Goal: Information Seeking & Learning: Learn about a topic

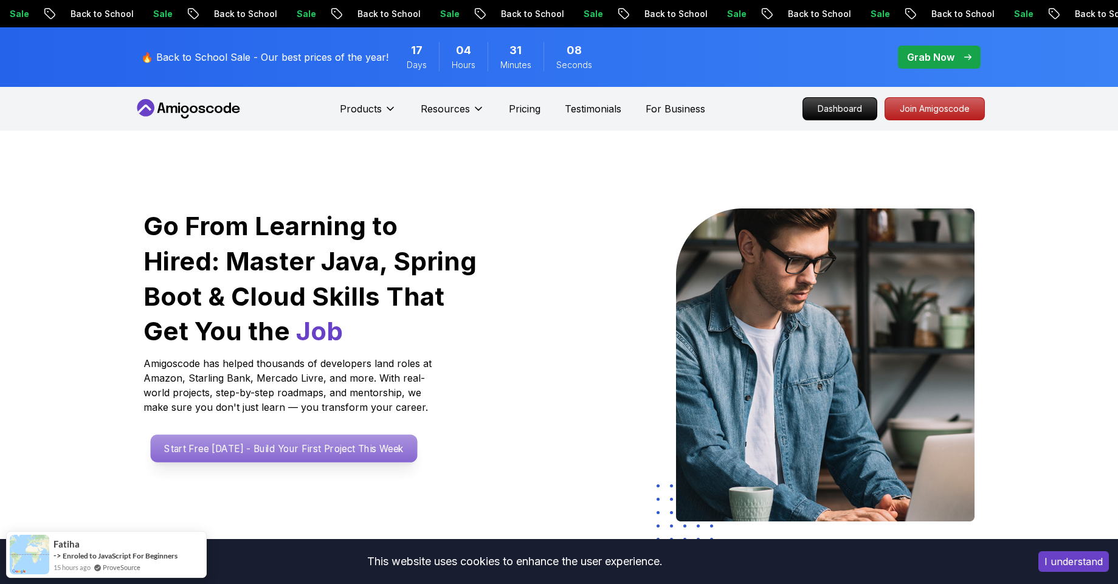
click at [281, 444] on p "Start Free [DATE] - Build Your First Project This Week" at bounding box center [283, 449] width 267 height 28
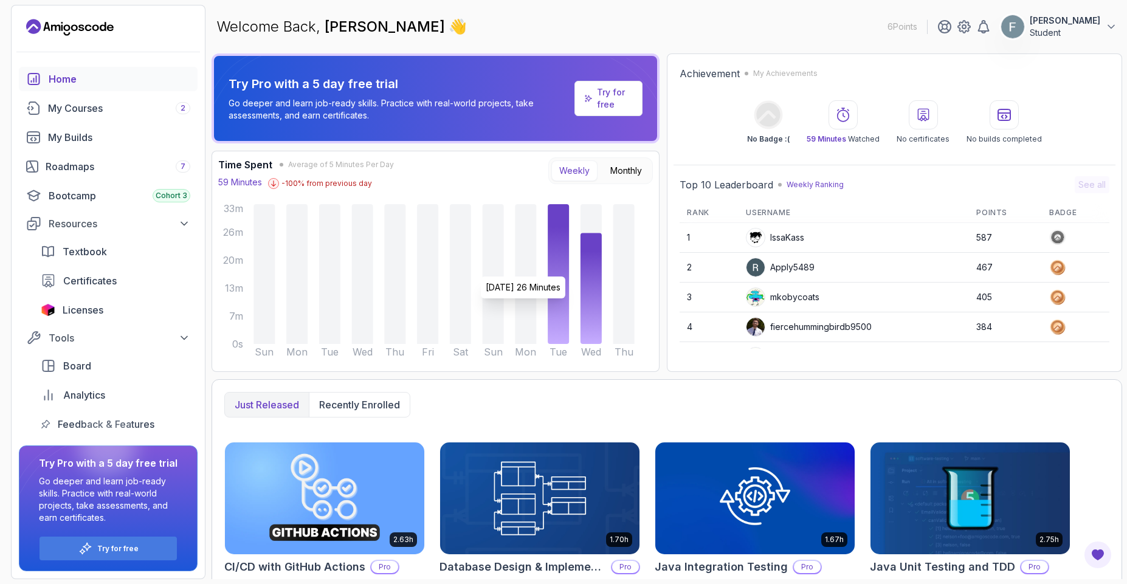
click at [588, 270] on icon at bounding box center [590, 288] width 21 height 111
click at [630, 169] on button "Monthly" at bounding box center [625, 170] width 47 height 21
click at [586, 168] on button "Weekly" at bounding box center [574, 170] width 46 height 21
click at [93, 119] on link "My Courses 2" at bounding box center [108, 108] width 179 height 24
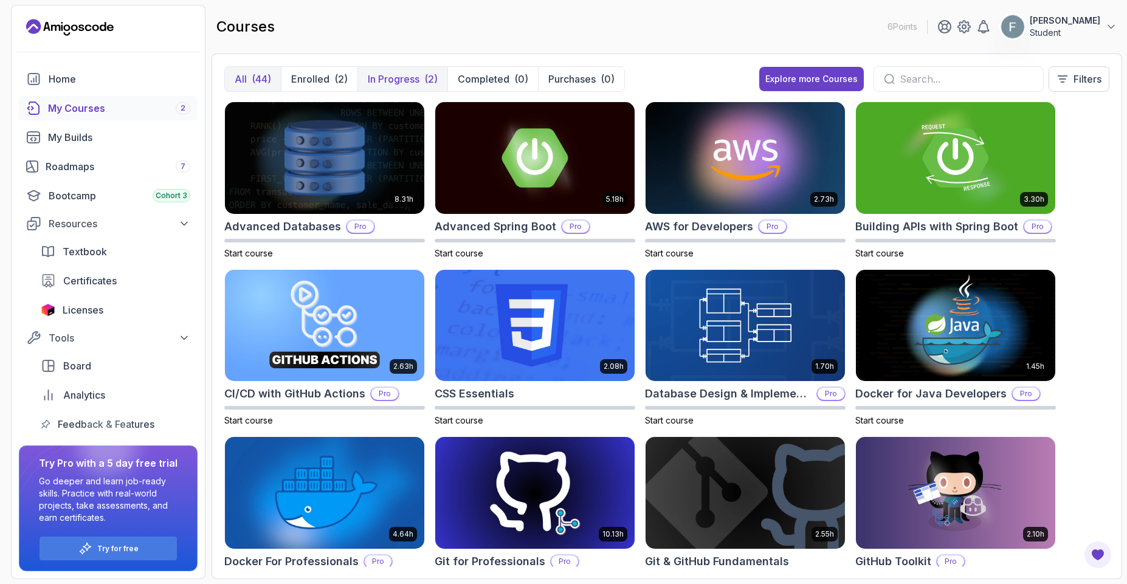
click at [382, 84] on p "In Progress" at bounding box center [394, 79] width 52 height 15
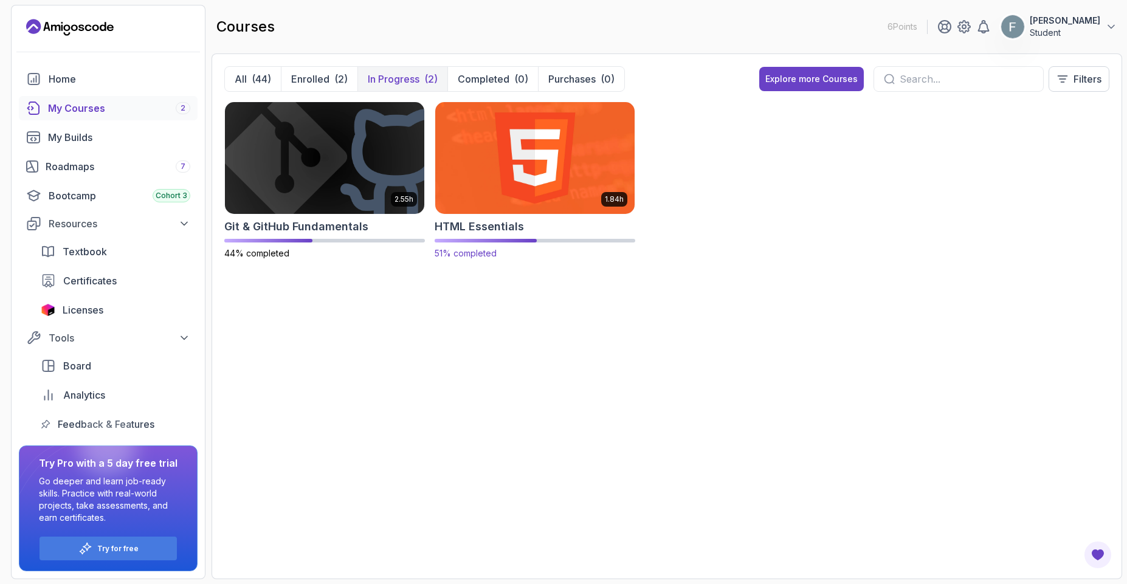
click at [506, 188] on img at bounding box center [534, 157] width 209 height 117
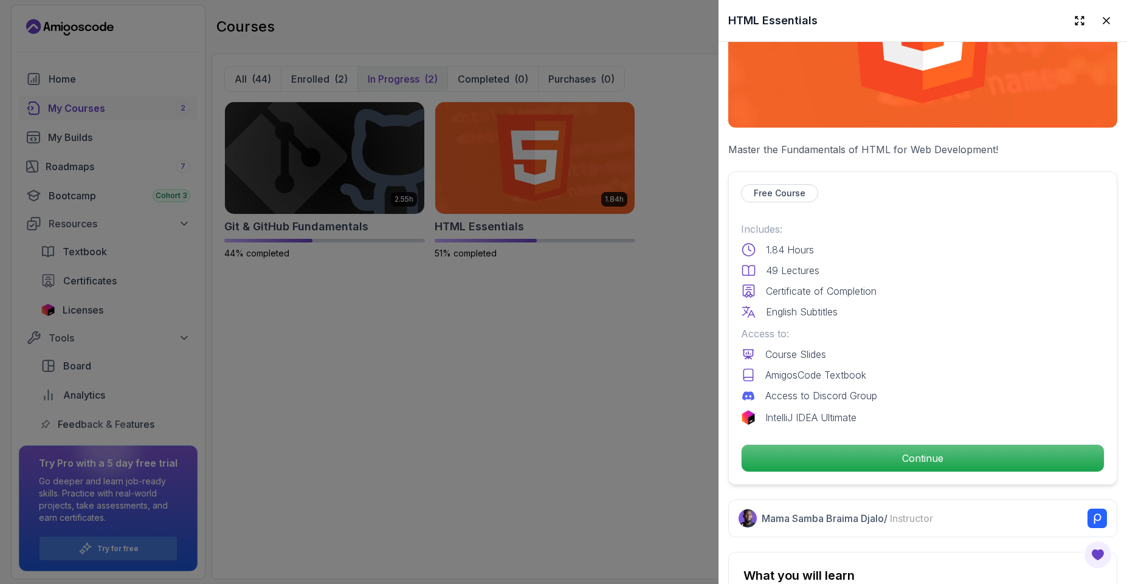
scroll to position [547, 0]
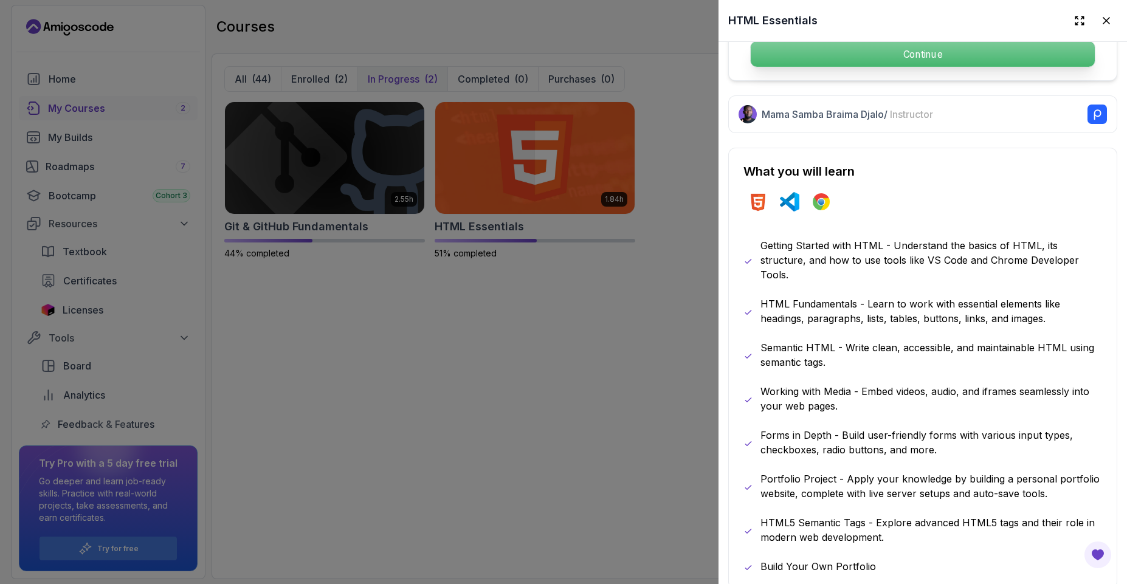
click at [799, 44] on p "Continue" at bounding box center [923, 54] width 344 height 26
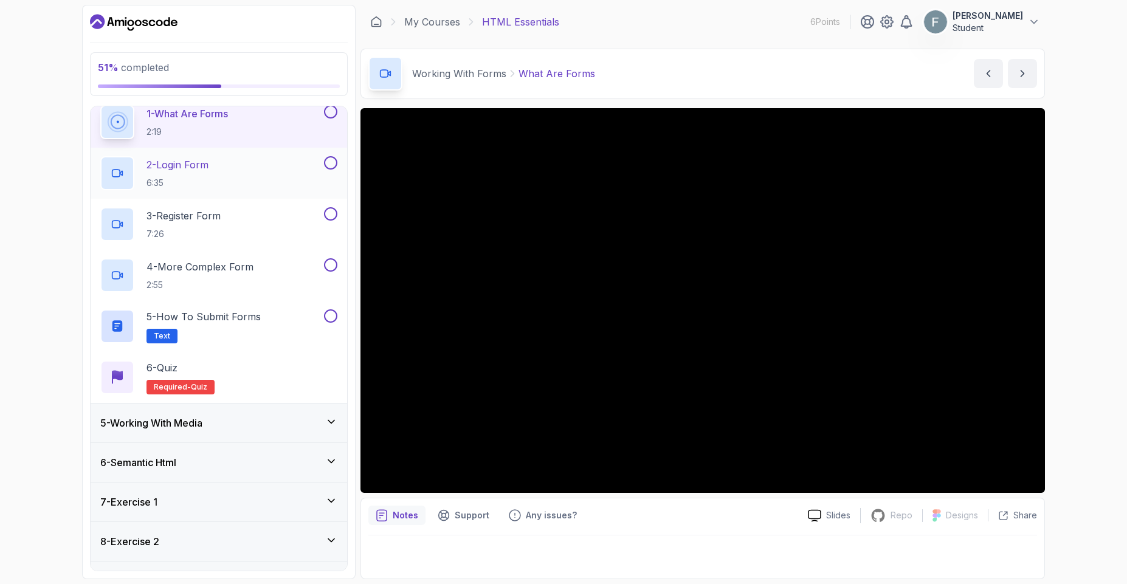
scroll to position [57, 0]
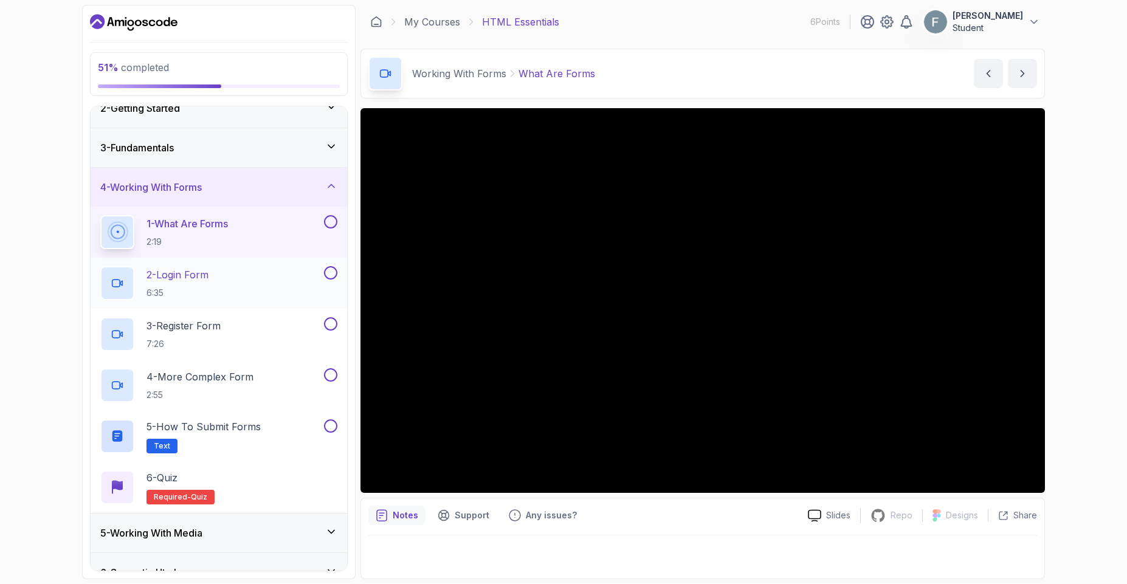
click at [226, 275] on div "2 - Login Form 6:35" at bounding box center [210, 283] width 221 height 34
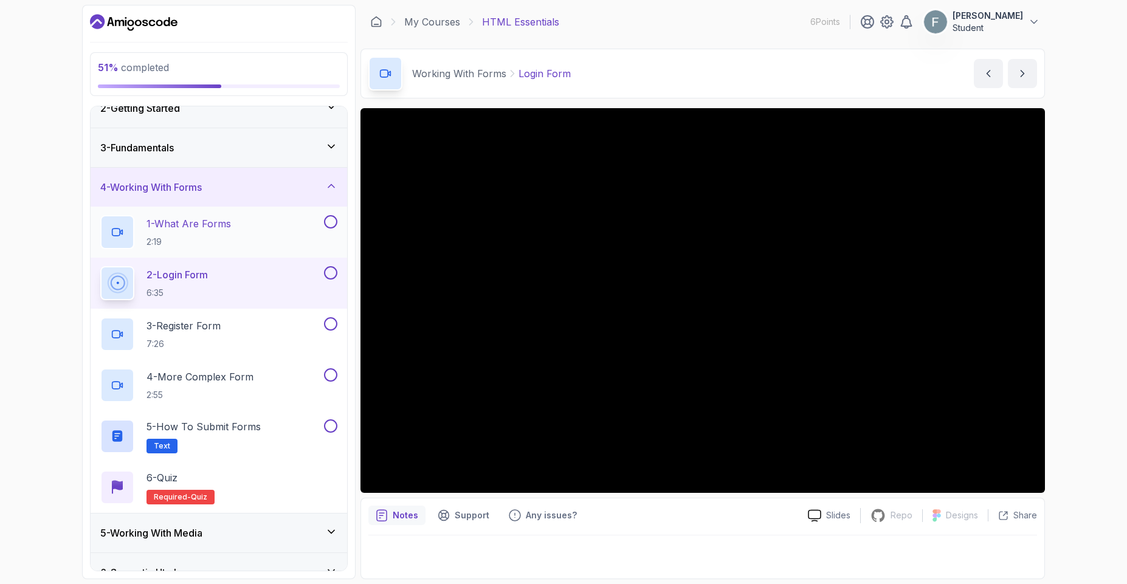
click at [327, 223] on button at bounding box center [330, 221] width 13 height 13
click at [326, 274] on button at bounding box center [330, 272] width 13 height 13
click at [203, 339] on p "7:26" at bounding box center [183, 344] width 74 height 12
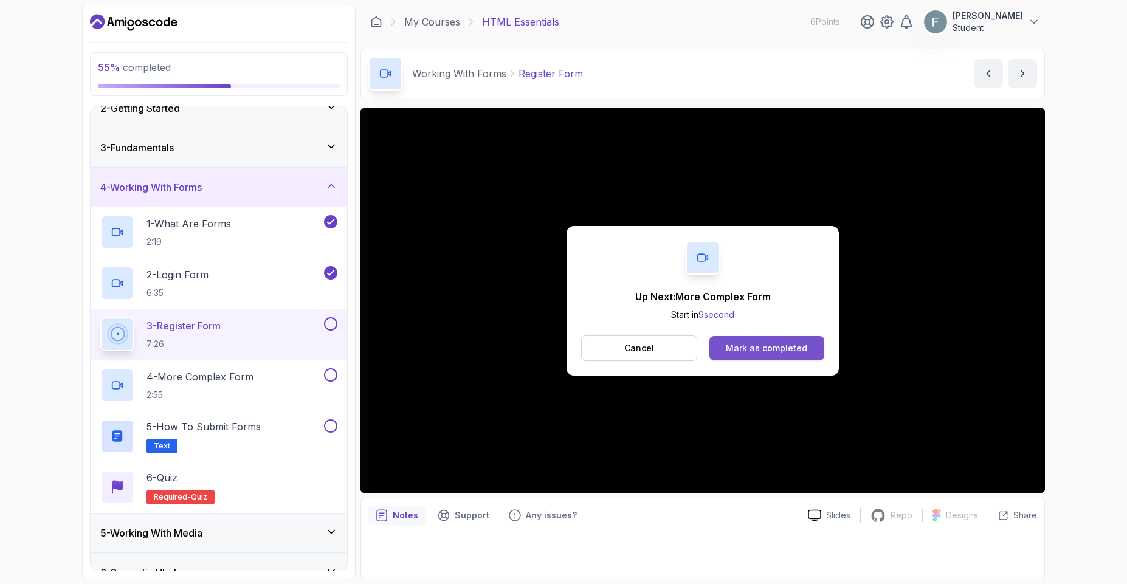
click at [791, 346] on div "Mark as completed" at bounding box center [766, 348] width 81 height 12
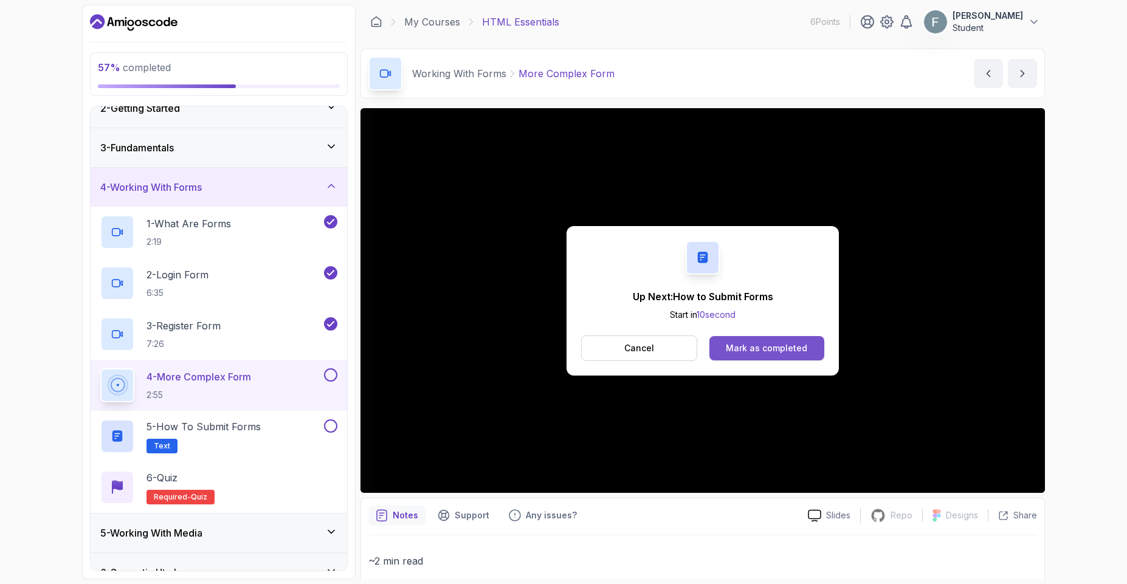
click at [760, 343] on div "Mark as completed" at bounding box center [766, 348] width 81 height 12
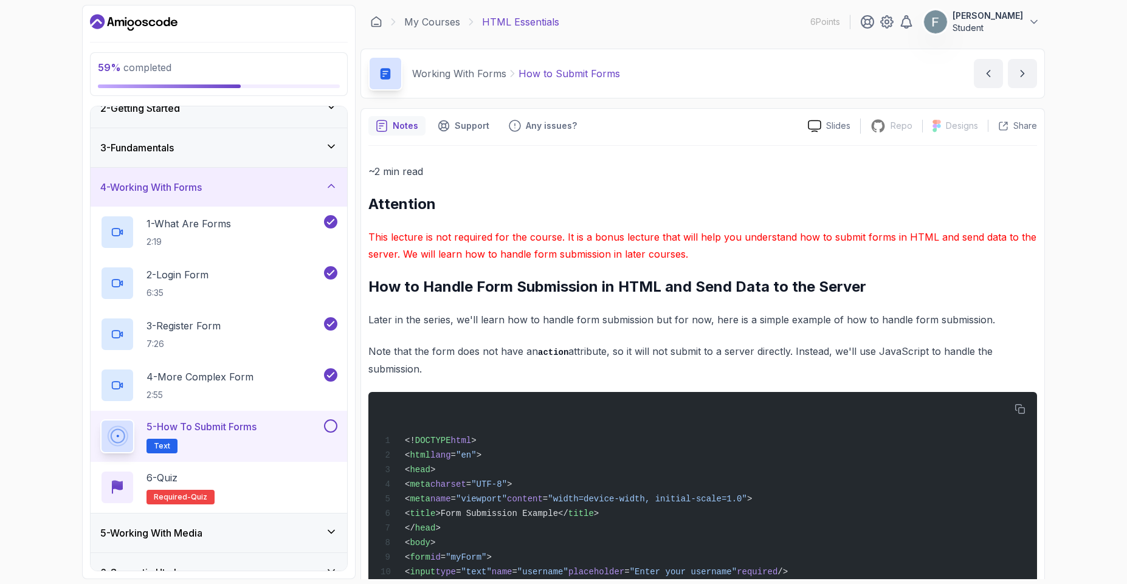
click at [329, 427] on button at bounding box center [330, 425] width 13 height 13
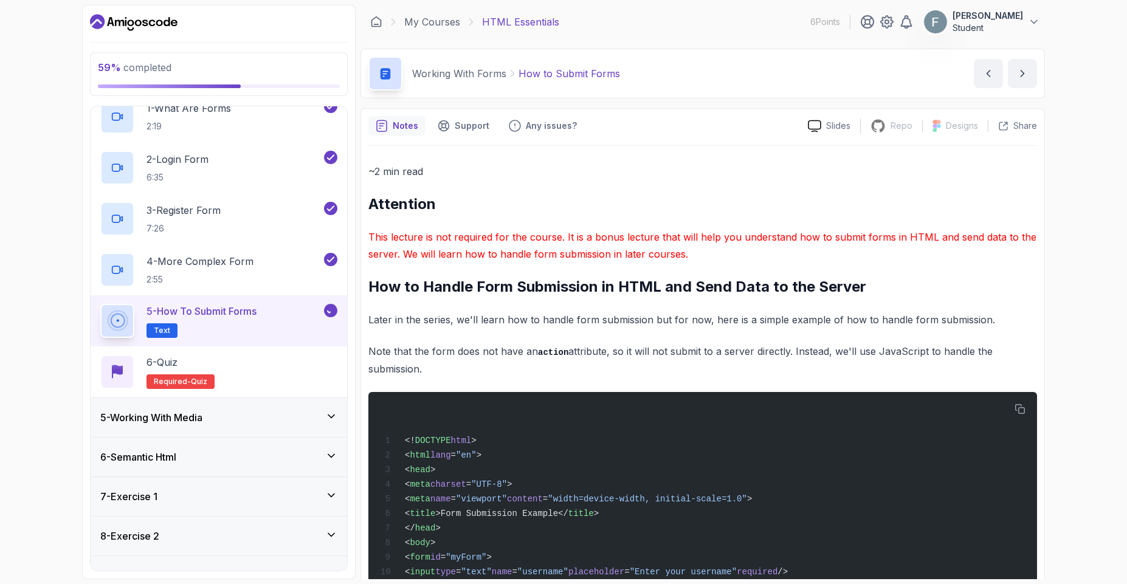
scroll to position [276, 0]
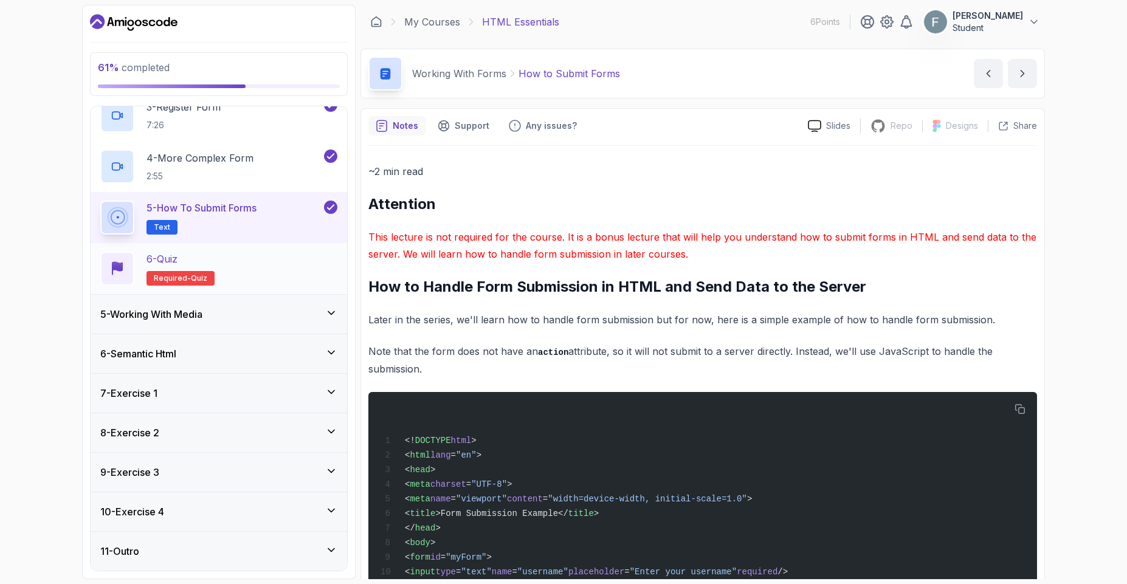
click at [234, 258] on div "6 - Quiz Required- quiz" at bounding box center [218, 269] width 237 height 34
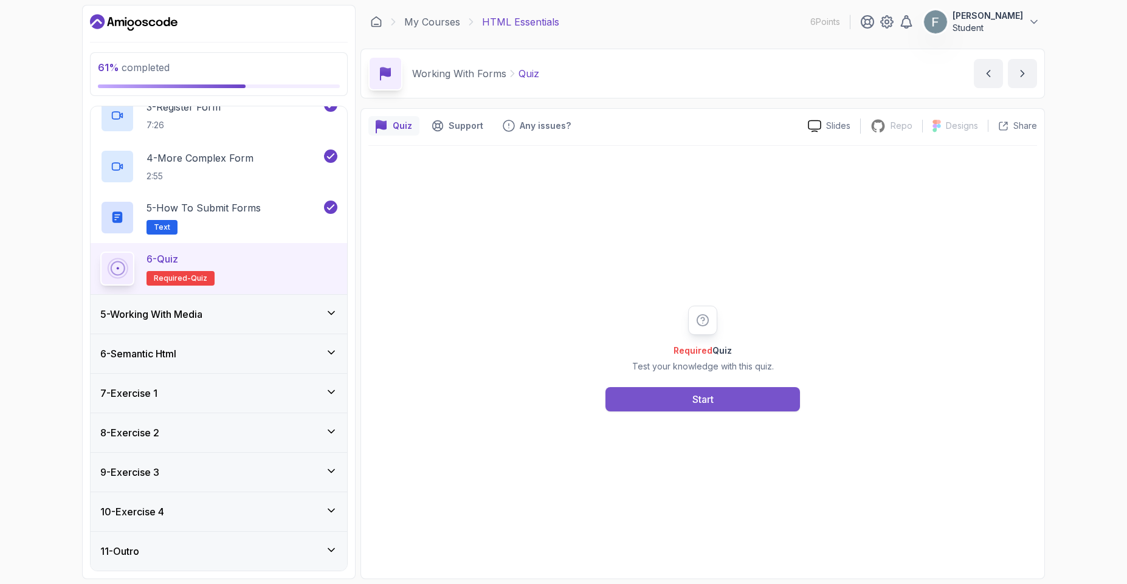
click at [652, 407] on button "Start" at bounding box center [702, 399] width 195 height 24
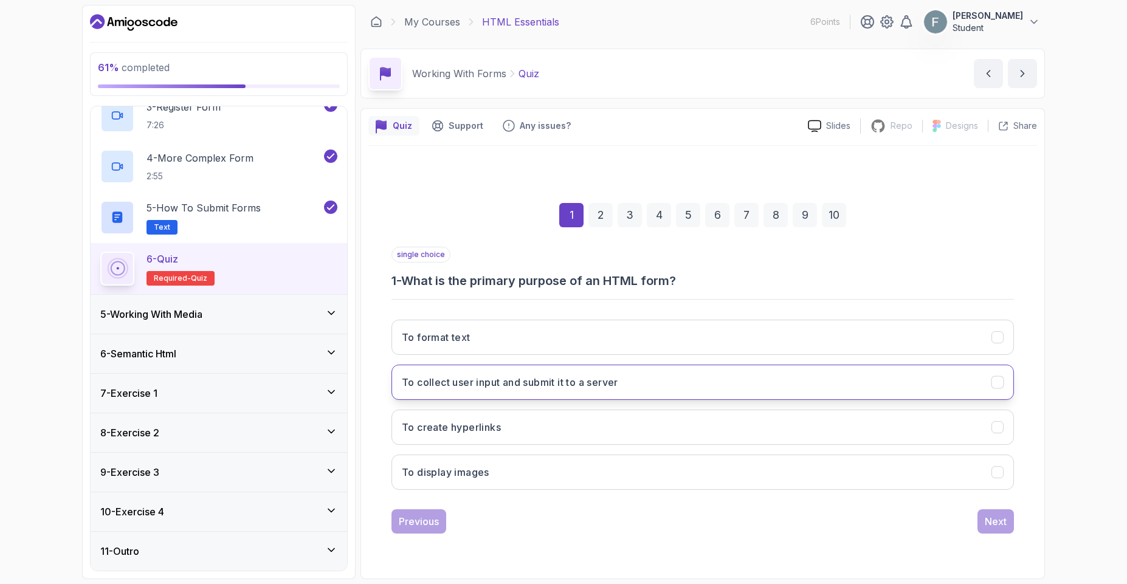
click at [469, 386] on h3 "To collect user input and submit it to a server" at bounding box center [510, 382] width 216 height 15
click at [1002, 528] on div "Next" at bounding box center [996, 521] width 22 height 15
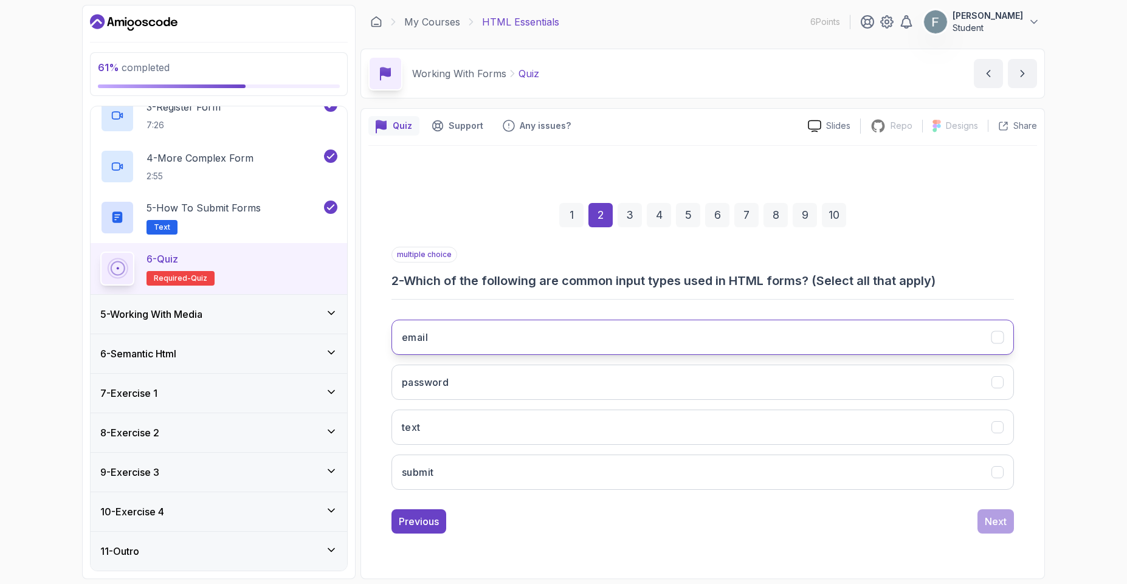
click at [472, 342] on button "email" at bounding box center [702, 337] width 622 height 35
click at [456, 396] on button "password" at bounding box center [702, 382] width 622 height 35
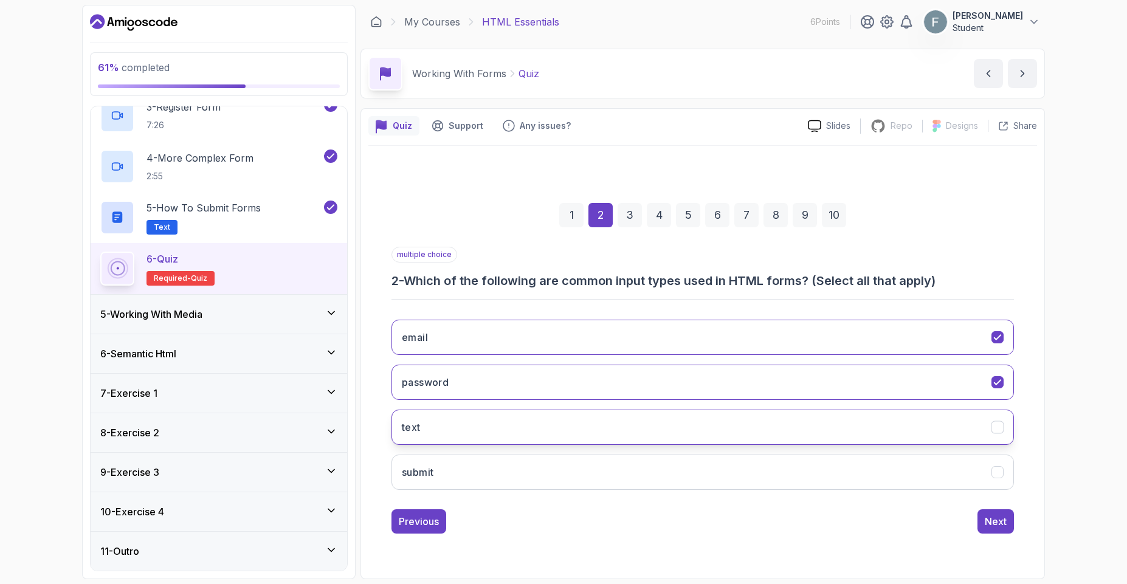
click at [445, 429] on button "text" at bounding box center [702, 427] width 622 height 35
click at [1000, 531] on button "Next" at bounding box center [995, 521] width 36 height 24
click at [475, 434] on button "action" at bounding box center [702, 427] width 622 height 35
click at [989, 526] on div "Next" at bounding box center [996, 521] width 22 height 15
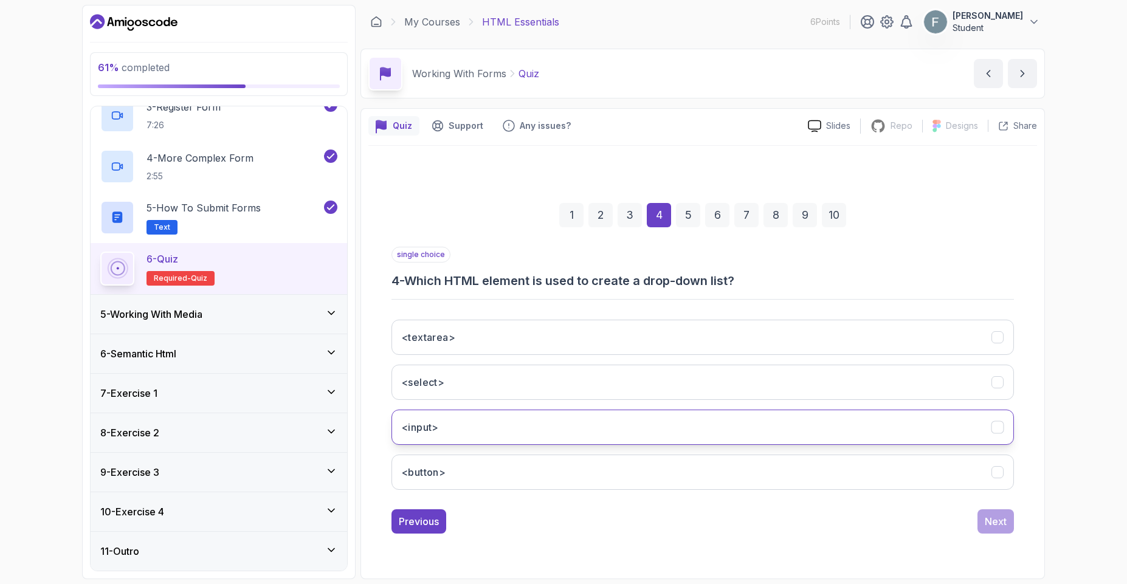
click at [467, 430] on button "<input>" at bounding box center [702, 427] width 622 height 35
click at [968, 532] on div "Previous Next" at bounding box center [702, 521] width 622 height 24
click at [990, 525] on div "Next" at bounding box center [996, 521] width 22 height 15
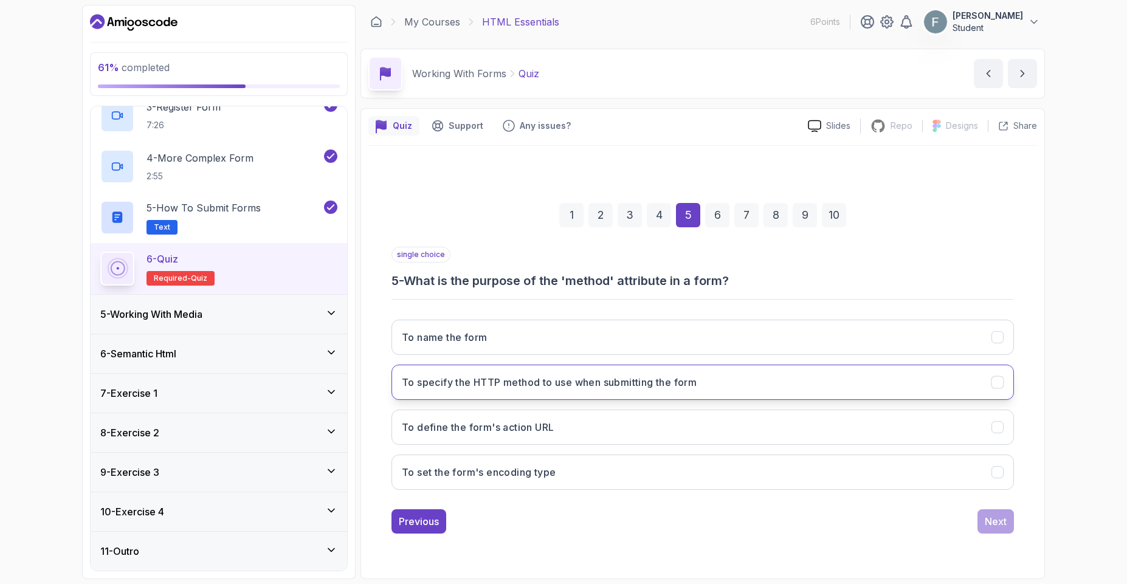
click at [479, 388] on h3 "To specify the HTTP method to use when submitting the form" at bounding box center [549, 382] width 295 height 15
click at [1004, 522] on div "Next" at bounding box center [996, 521] width 22 height 15
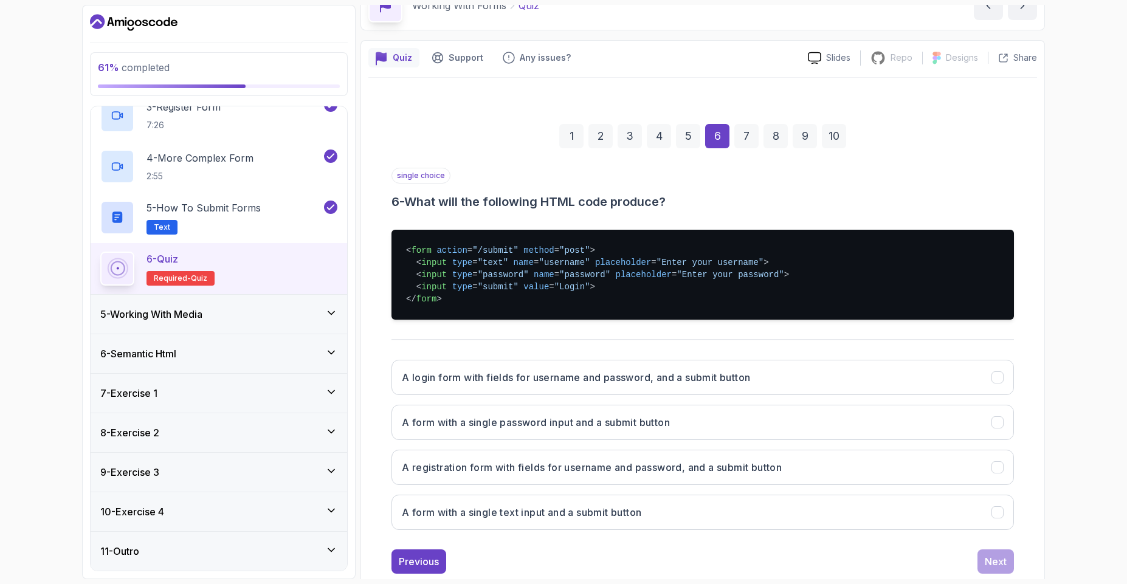
scroll to position [97, 0]
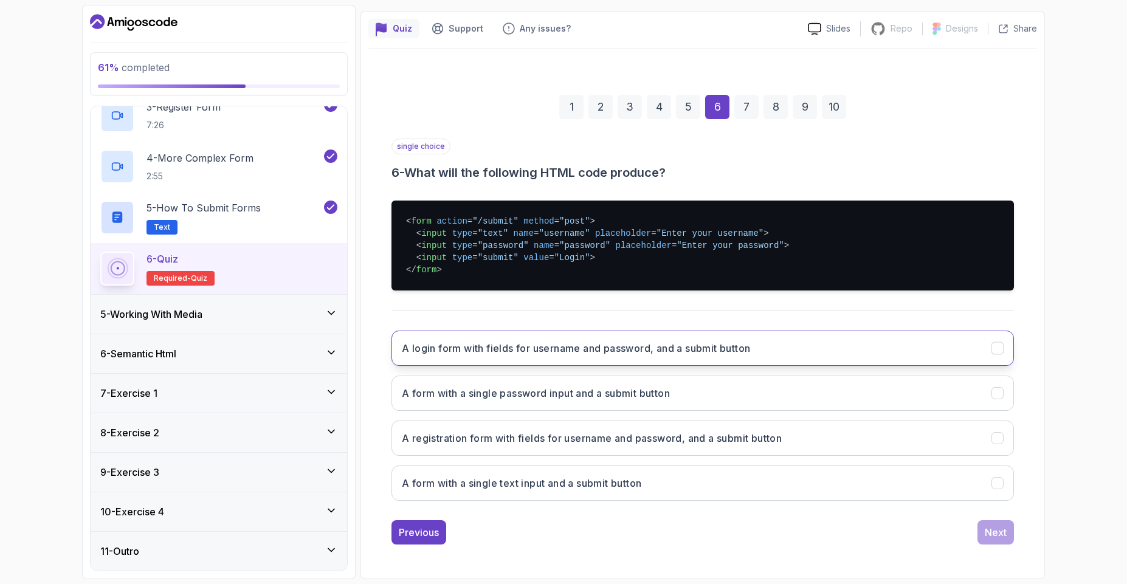
click at [543, 354] on h3 "A login form with fields for username and password, and a submit button" at bounding box center [576, 348] width 348 height 15
click at [992, 542] on button "Next" at bounding box center [995, 532] width 36 height 24
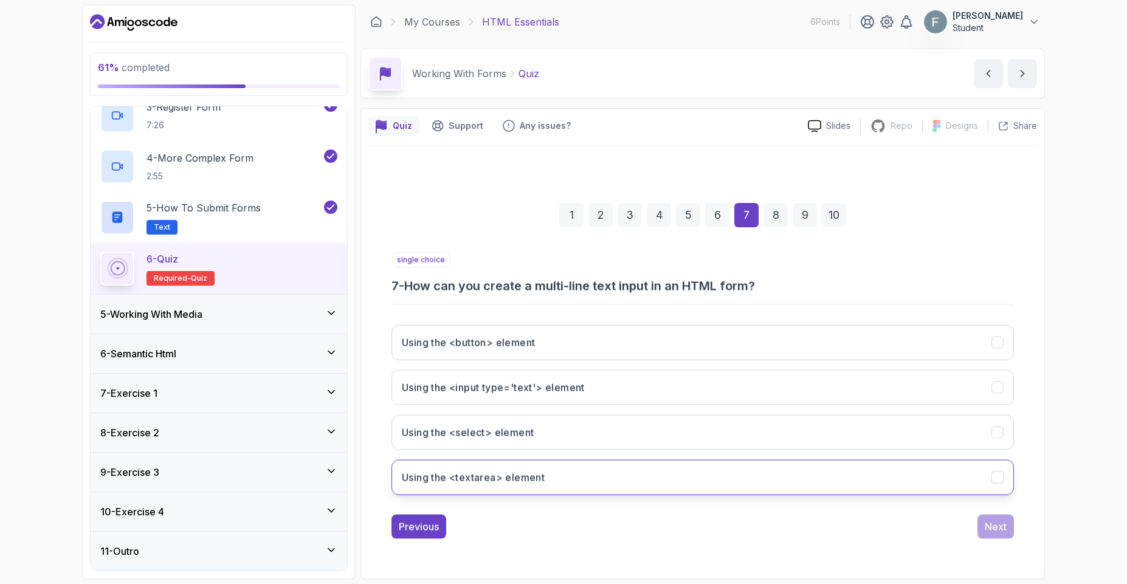
scroll to position [0, 0]
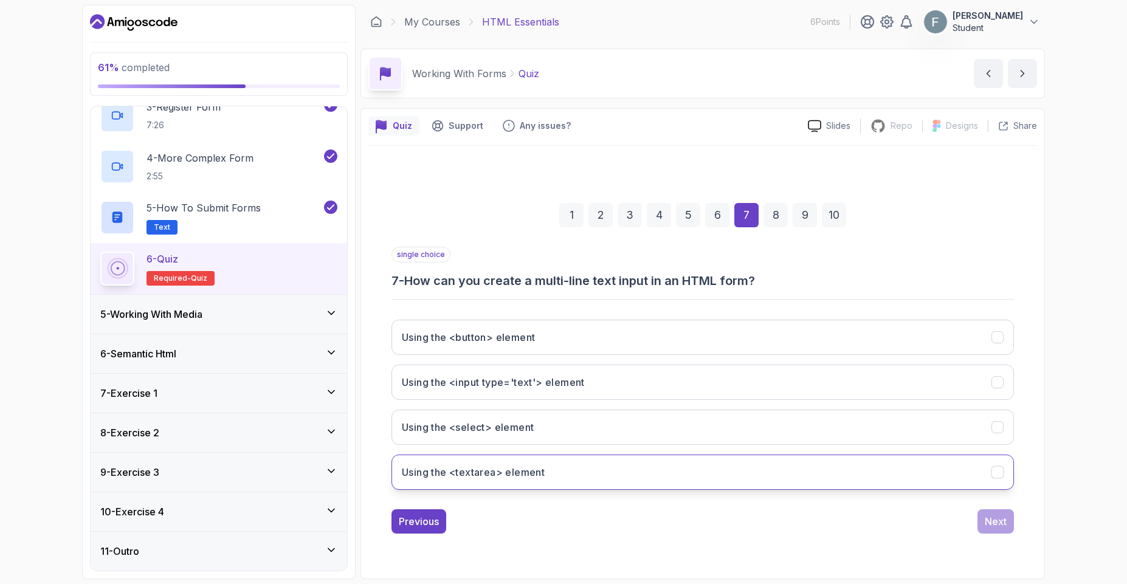
click at [522, 469] on h3 "Using the <textarea> element" at bounding box center [473, 472] width 143 height 15
click at [998, 513] on button "Next" at bounding box center [995, 521] width 36 height 24
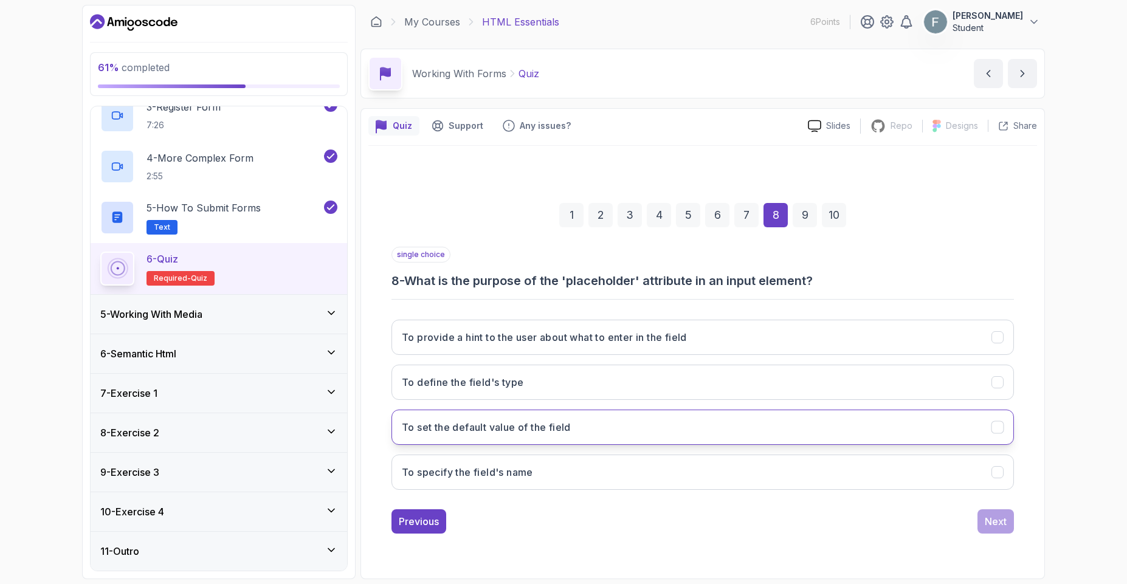
click at [505, 425] on h3 "To set the default value of the field" at bounding box center [486, 427] width 169 height 15
drag, startPoint x: 559, startPoint y: 340, endPoint x: 551, endPoint y: 344, distance: 9.0
click at [551, 339] on h3 "To provide a hint to the user about what to enter in the field" at bounding box center [544, 337] width 285 height 15
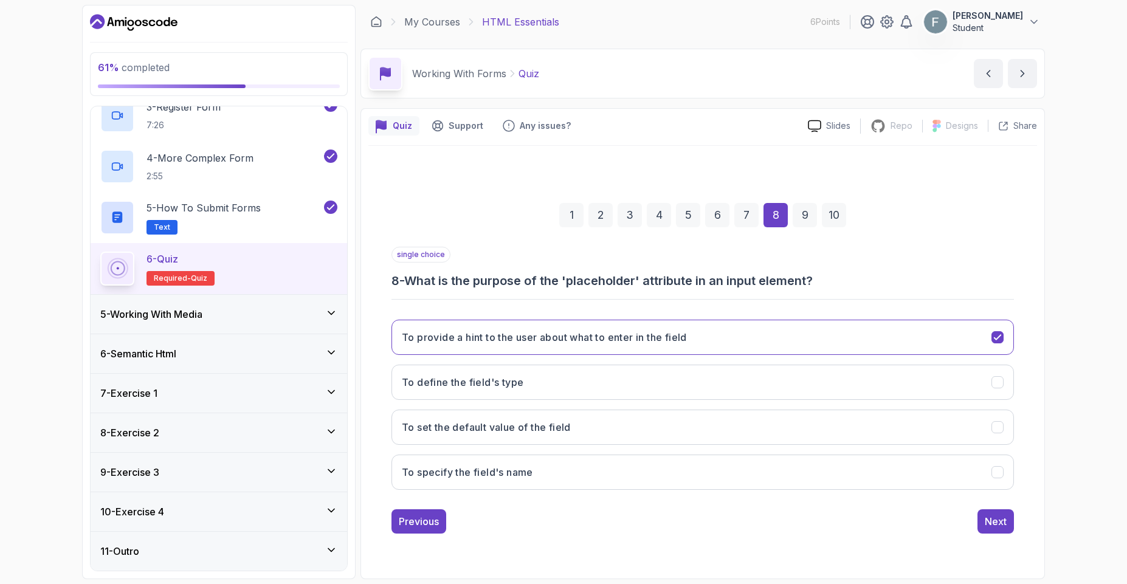
click at [993, 534] on div "1 2 3 4 5 6 7 8 9 10 single choice 8 - What is the purpose of the 'placeholder'…" at bounding box center [702, 359] width 669 height 370
click at [990, 528] on div "Next" at bounding box center [996, 521] width 22 height 15
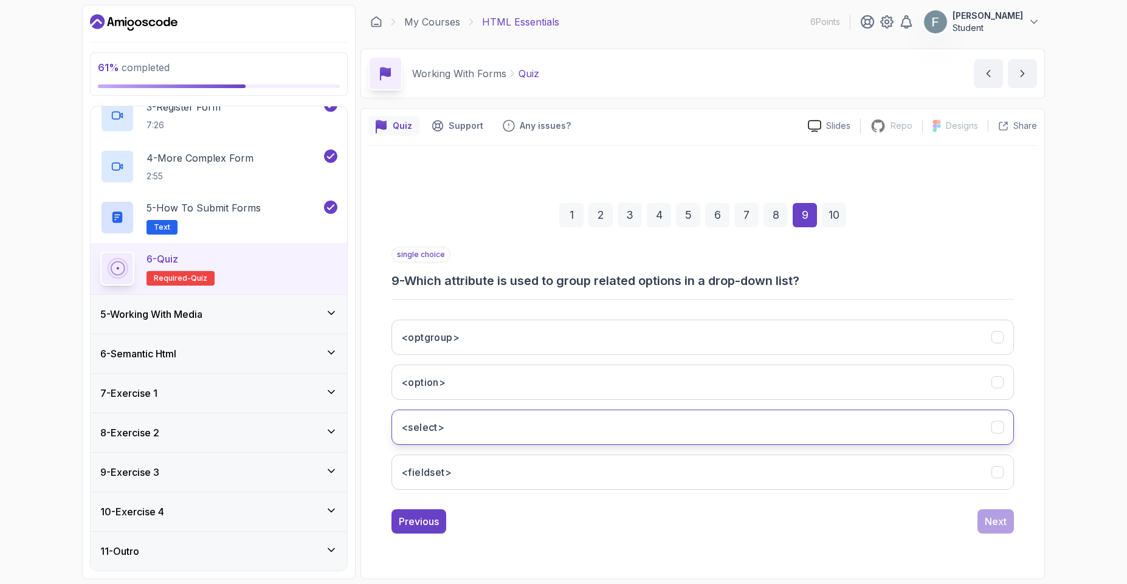
click at [477, 424] on button "<select>" at bounding box center [702, 427] width 622 height 35
click at [987, 523] on div "Next" at bounding box center [996, 521] width 22 height 15
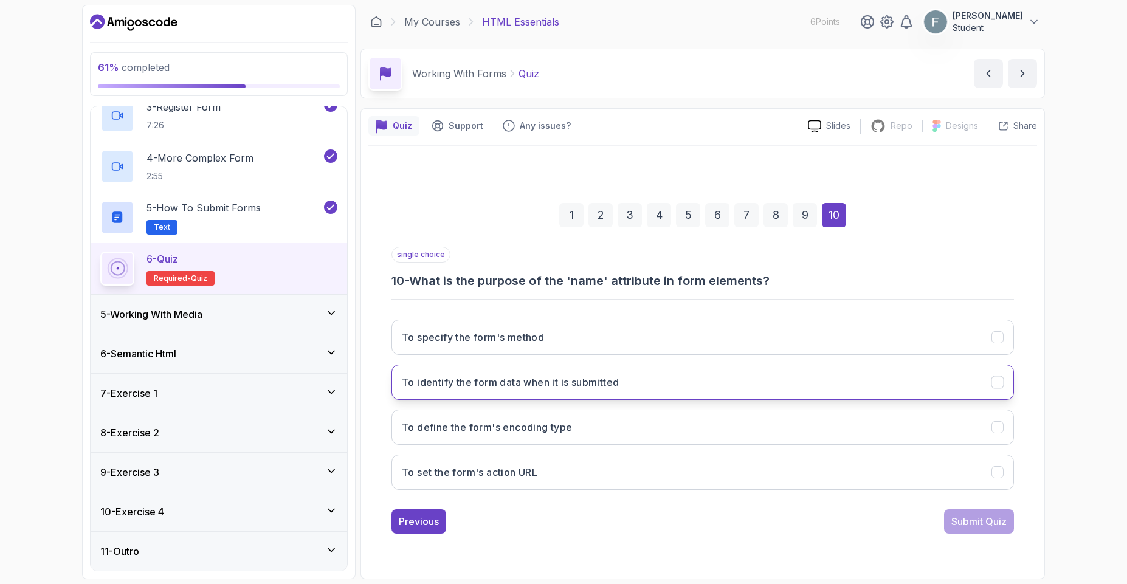
click at [503, 390] on button "To identify the form data when it is submitted" at bounding box center [702, 382] width 622 height 35
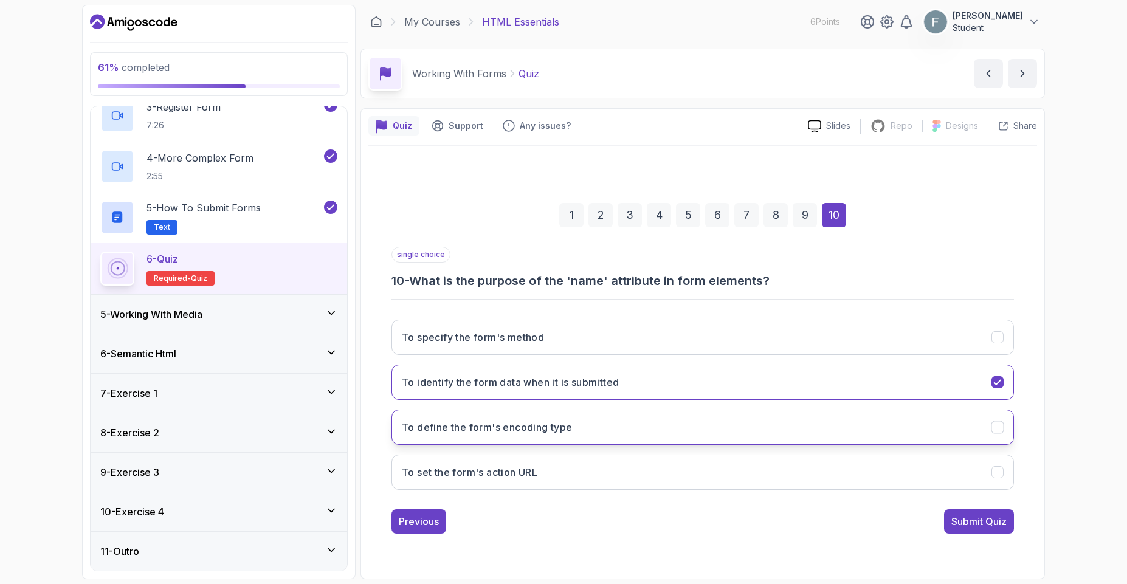
click at [522, 429] on h3 "To define the form's encoding type" at bounding box center [487, 427] width 171 height 15
click at [969, 523] on div "Submit Quiz" at bounding box center [978, 521] width 55 height 15
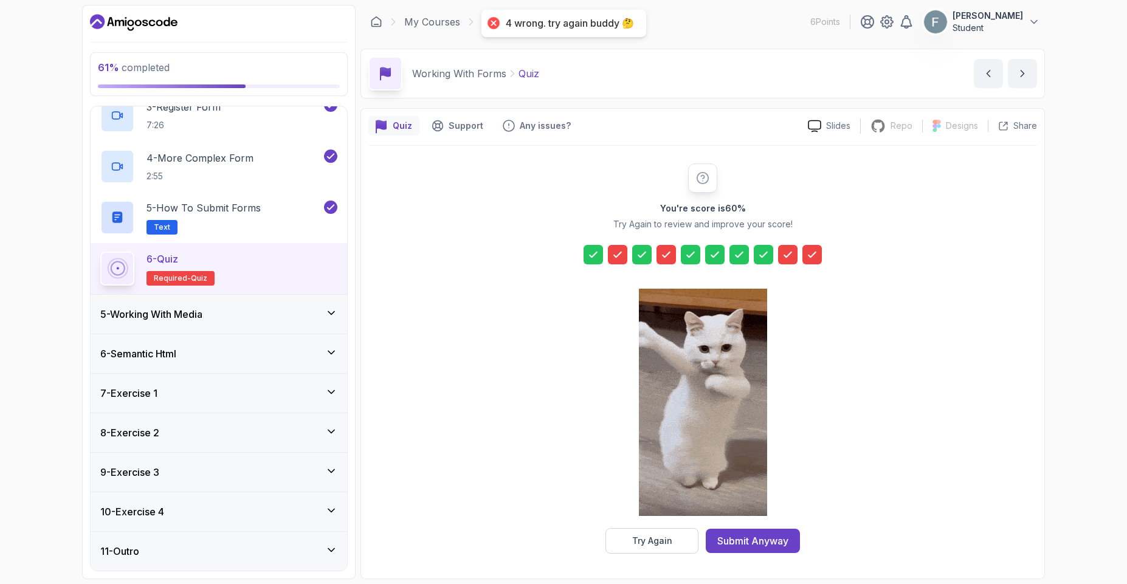
click at [618, 256] on icon at bounding box center [617, 255] width 12 height 12
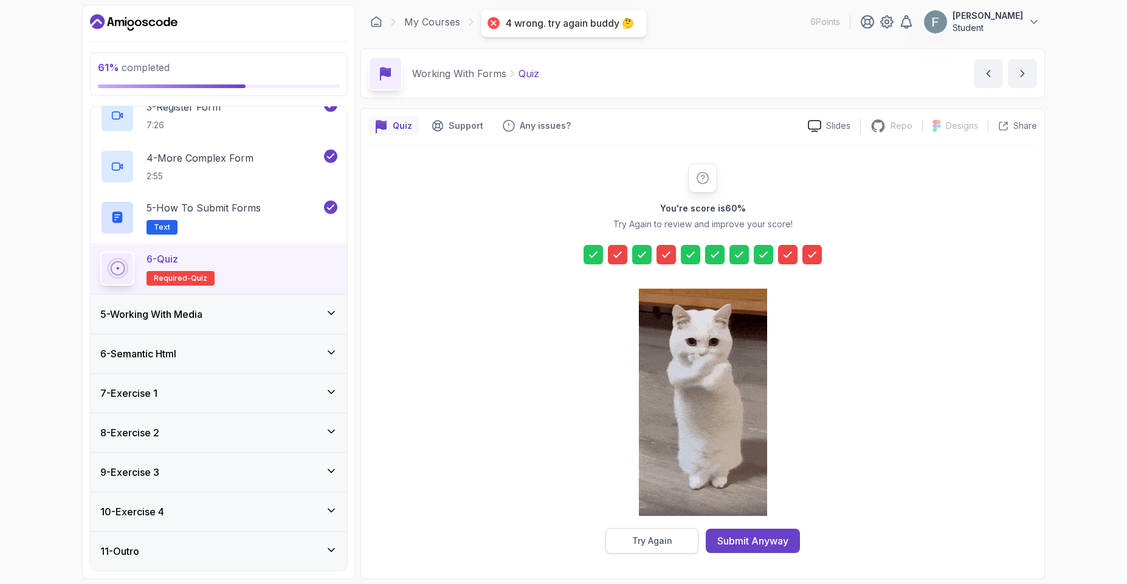
click at [644, 551] on button "Try Again" at bounding box center [651, 541] width 93 height 26
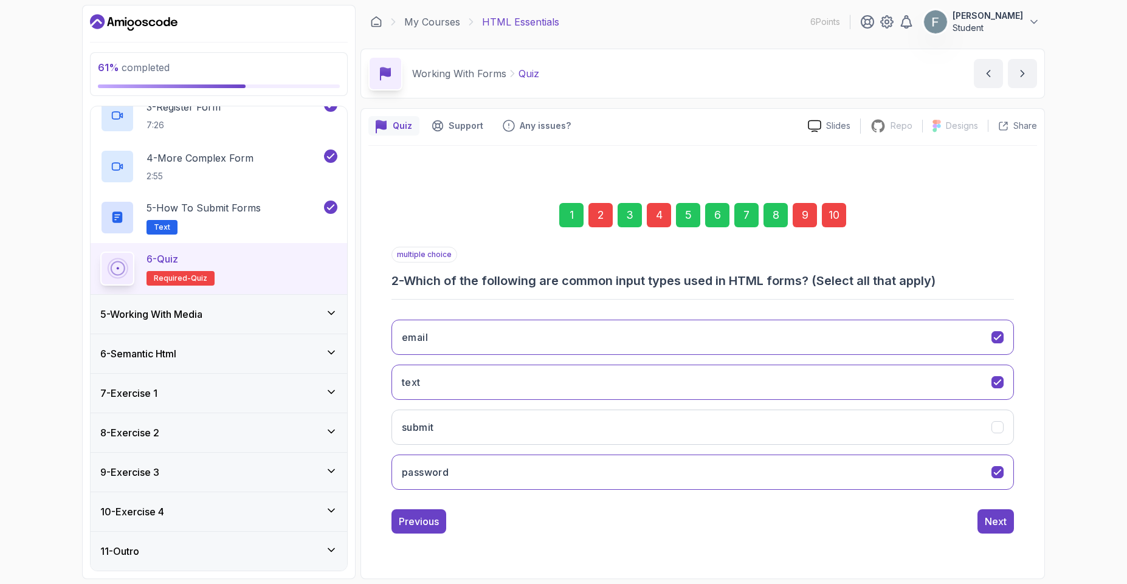
click at [605, 213] on div "2" at bounding box center [600, 215] width 24 height 24
click at [486, 432] on button "submit" at bounding box center [702, 427] width 622 height 35
click at [987, 520] on div "Next" at bounding box center [996, 521] width 22 height 15
click at [650, 212] on div "4" at bounding box center [659, 215] width 24 height 24
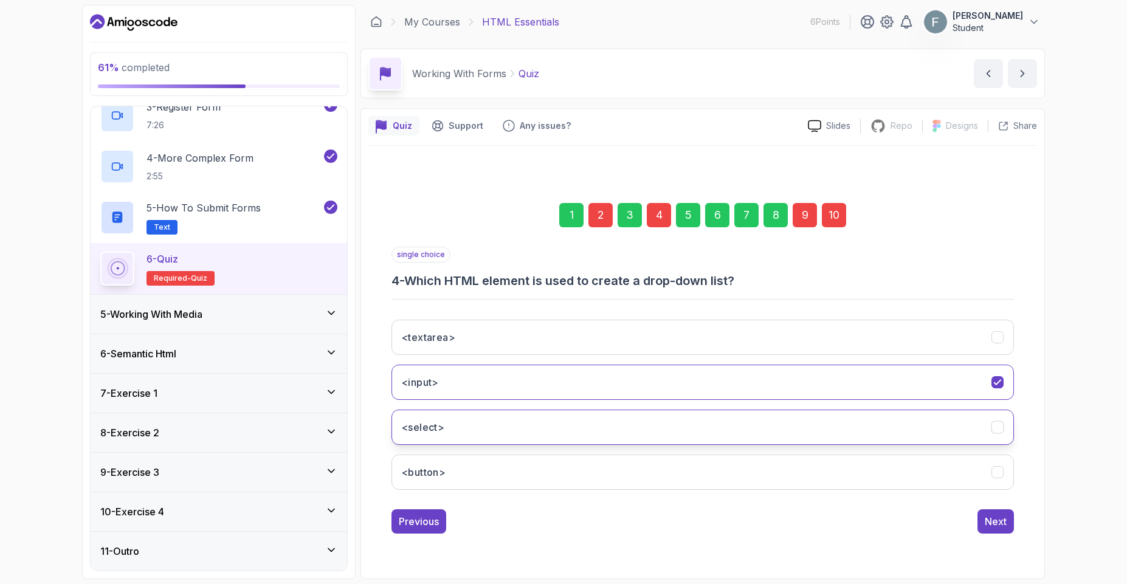
click at [460, 420] on button "<select>" at bounding box center [702, 427] width 622 height 35
click at [988, 525] on div "Next" at bounding box center [996, 521] width 22 height 15
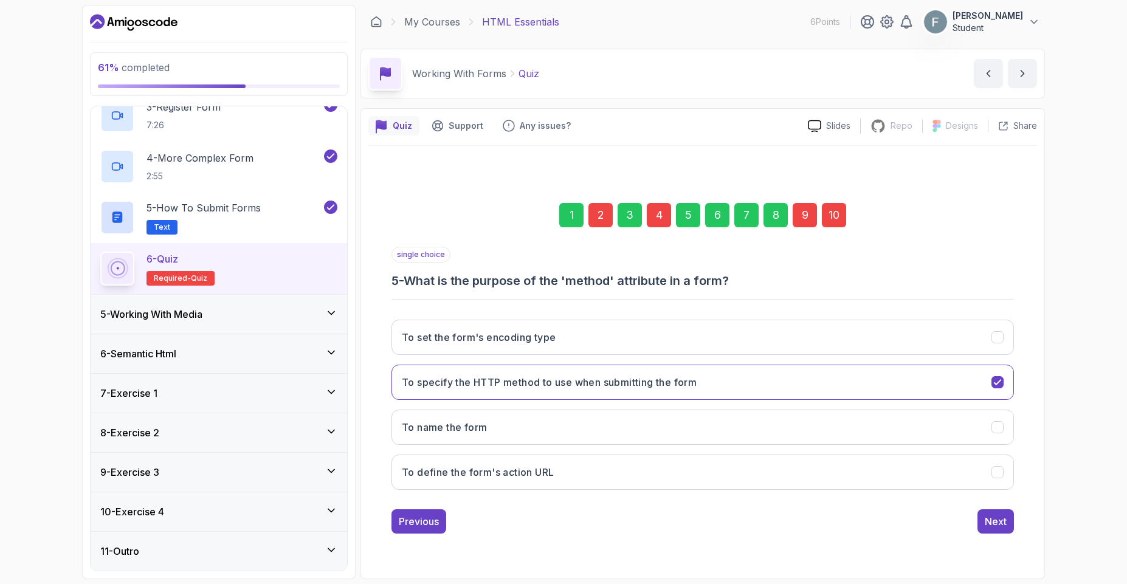
click at [804, 216] on div "9" at bounding box center [805, 215] width 24 height 24
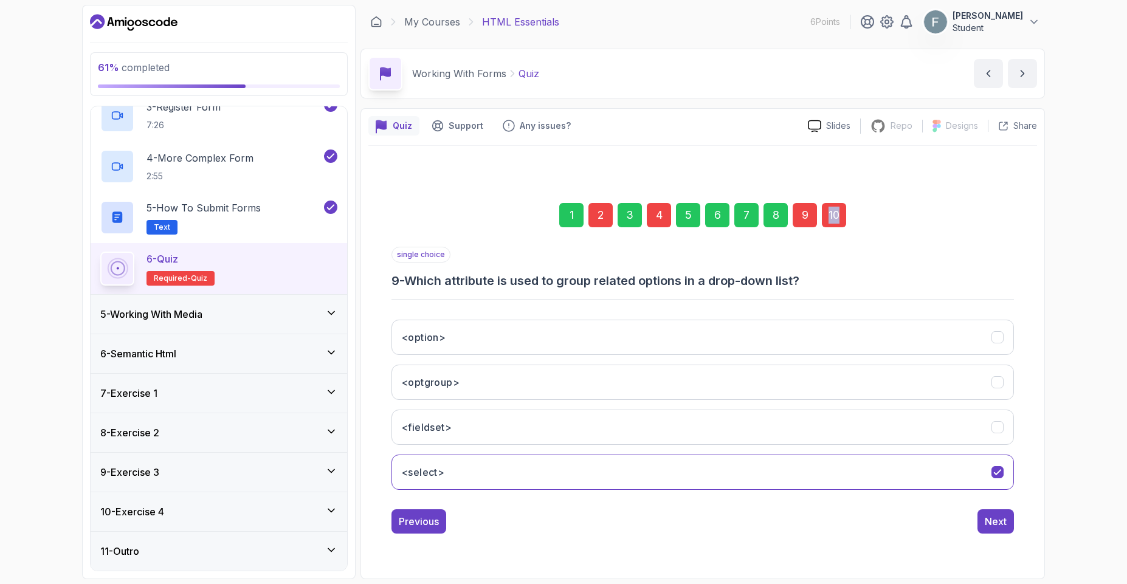
drag, startPoint x: 826, startPoint y: 225, endPoint x: 820, endPoint y: 230, distance: 8.2
click at [820, 230] on div "1 2 3 4 5 6 7 8 9 10" at bounding box center [702, 215] width 622 height 63
click at [829, 223] on div "10" at bounding box center [834, 215] width 24 height 24
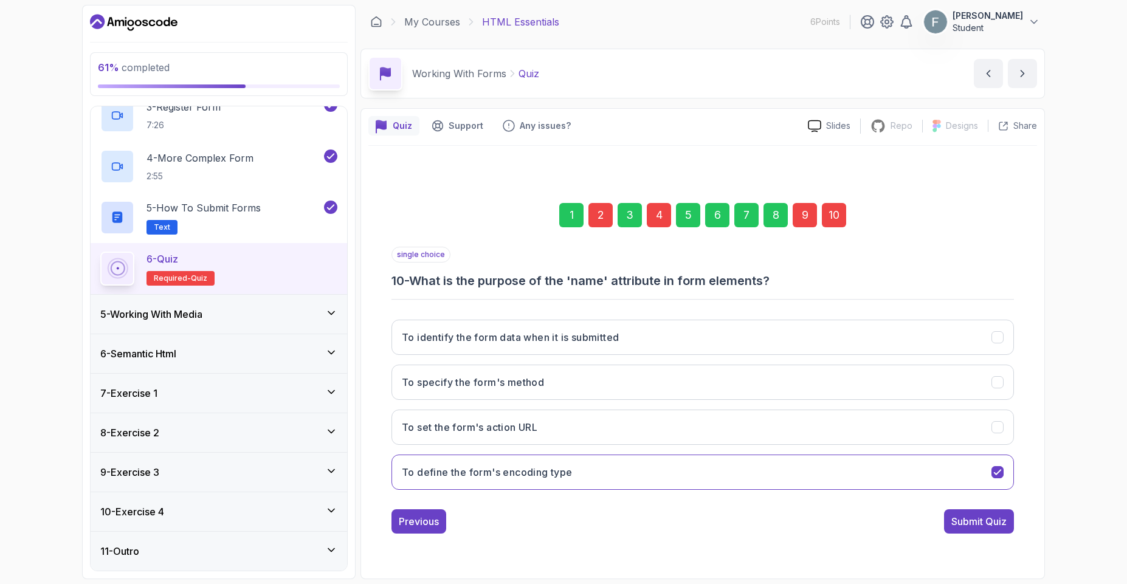
click at [807, 221] on div "9" at bounding box center [805, 215] width 24 height 24
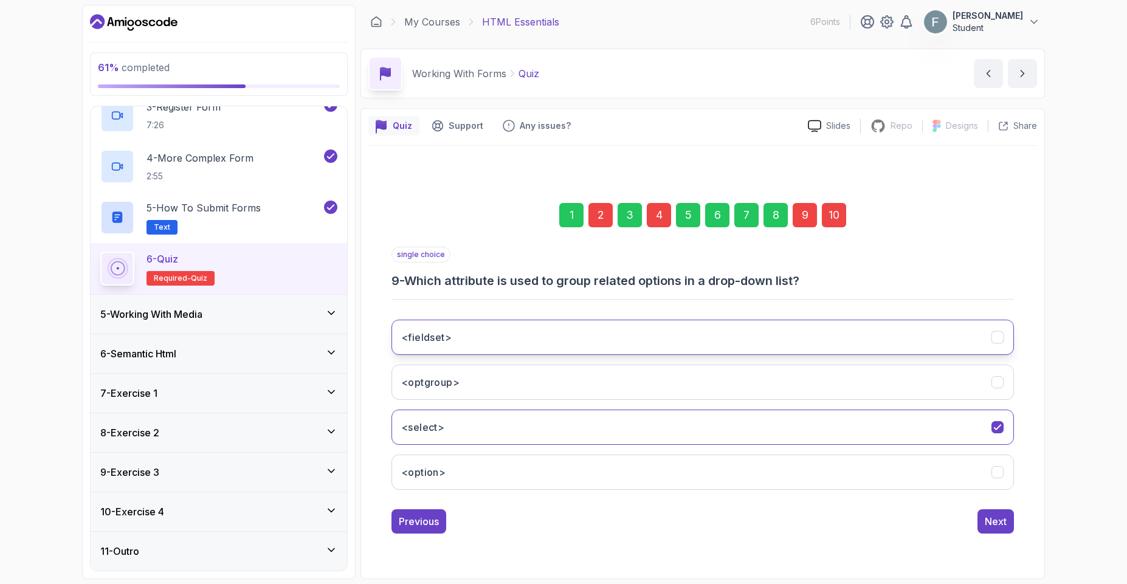
click at [452, 351] on button "<fieldset>" at bounding box center [702, 337] width 622 height 35
click at [830, 224] on div "10" at bounding box center [834, 215] width 24 height 24
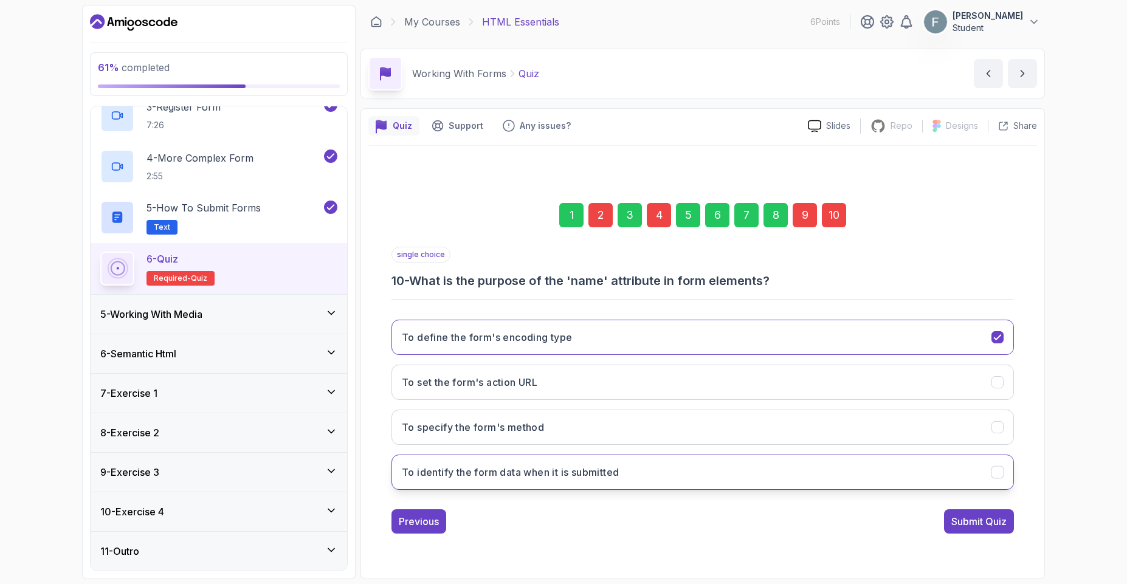
click at [478, 476] on h3 "To identify the form data when it is submitted" at bounding box center [510, 472] width 217 height 15
click at [974, 531] on button "Submit Quiz" at bounding box center [979, 521] width 70 height 24
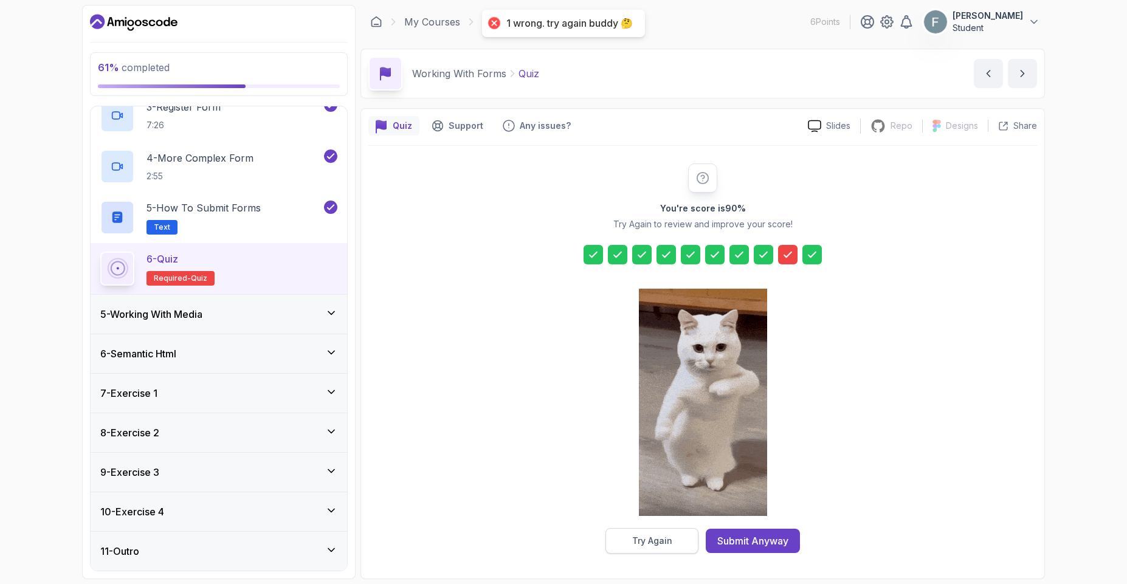
click at [661, 539] on div "Try Again" at bounding box center [652, 541] width 40 height 12
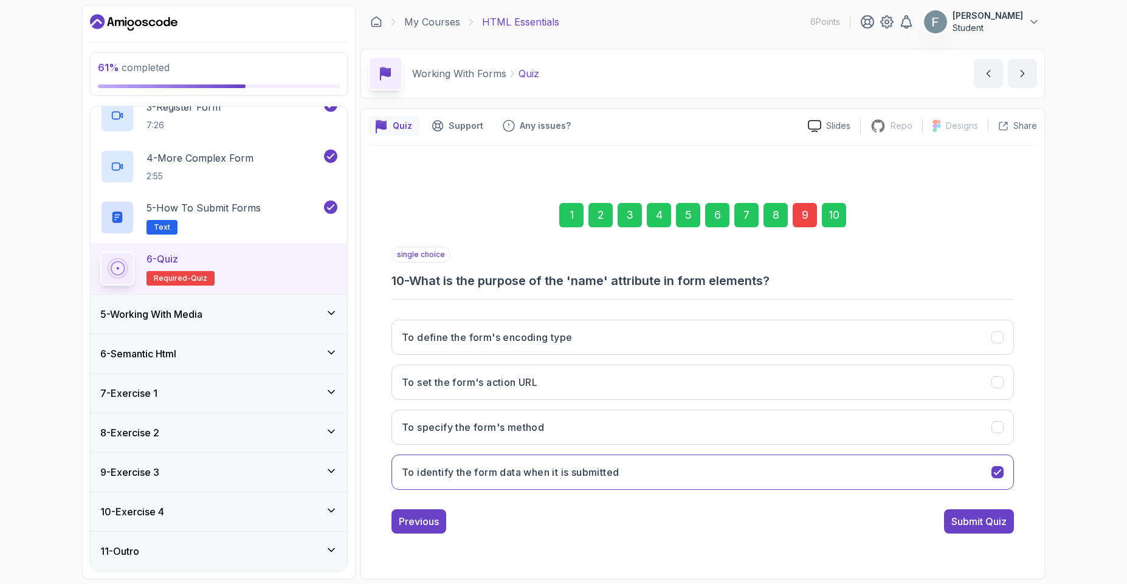
click at [804, 221] on div "9" at bounding box center [805, 215] width 24 height 24
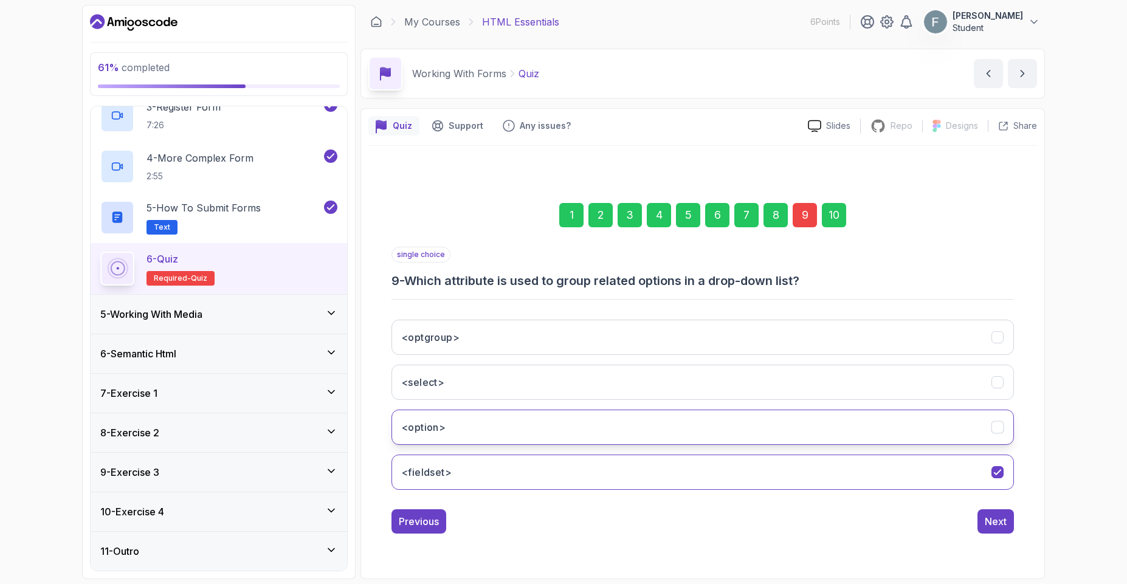
drag, startPoint x: 458, startPoint y: 427, endPoint x: 443, endPoint y: 427, distance: 14.6
click at [445, 427] on button "<option>" at bounding box center [702, 427] width 622 height 35
click at [1004, 526] on div "Next" at bounding box center [996, 521] width 22 height 15
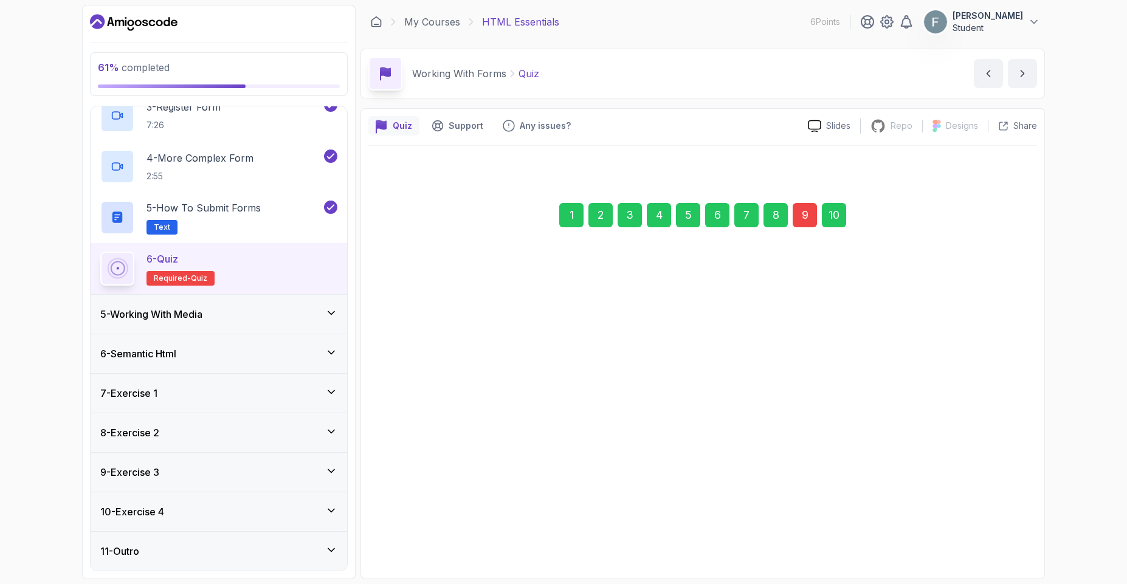
click at [975, 523] on div "Submit Quiz" at bounding box center [978, 521] width 55 height 15
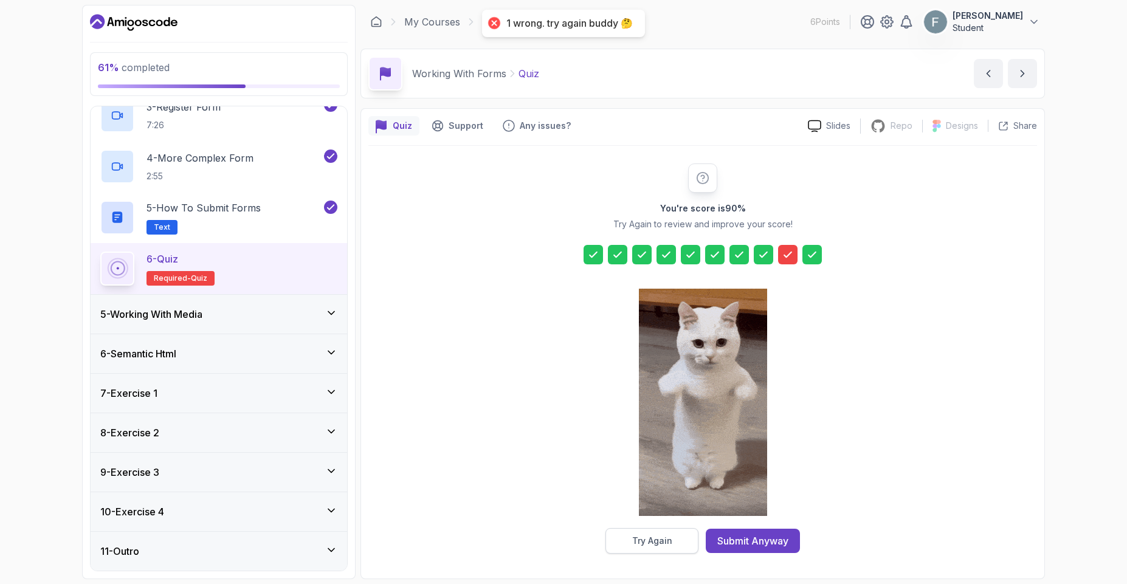
click at [623, 540] on button "Try Again" at bounding box center [651, 541] width 93 height 26
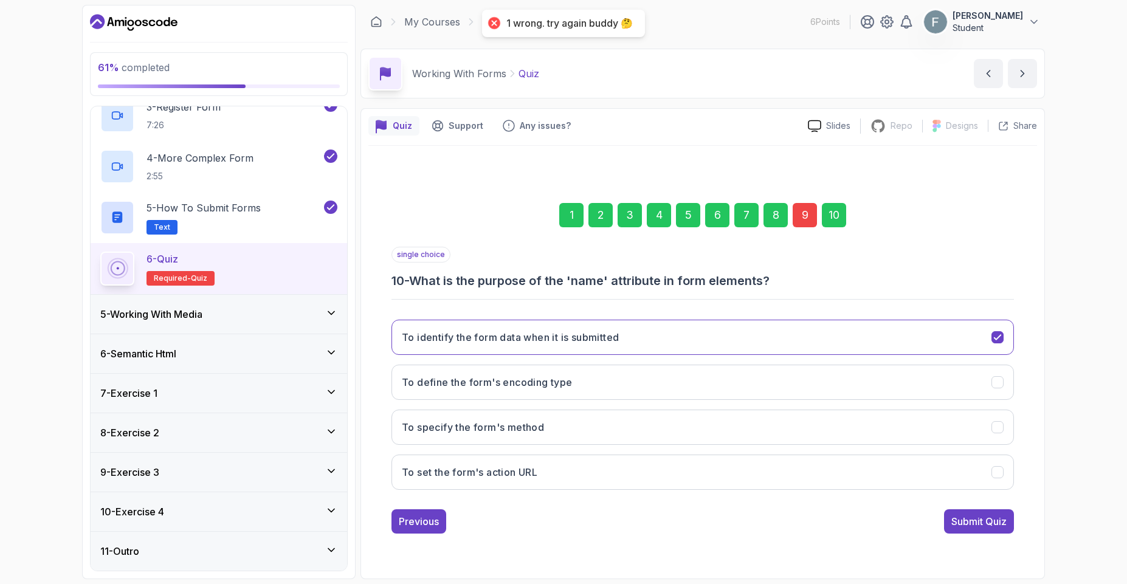
click at [798, 213] on div "9" at bounding box center [805, 215] width 24 height 24
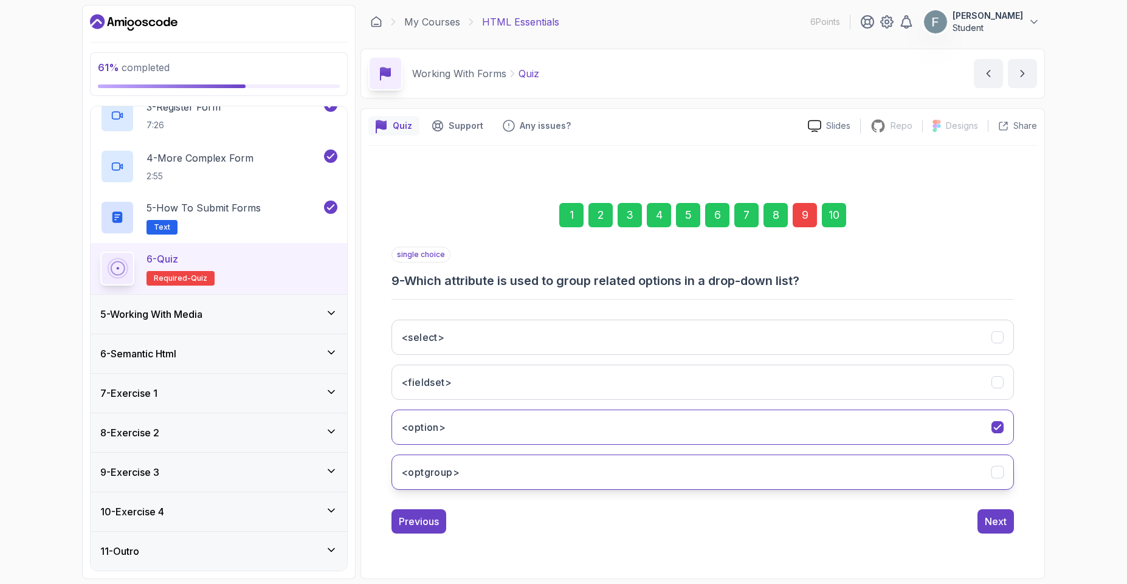
click at [446, 486] on button "<optgroup>" at bounding box center [702, 472] width 622 height 35
click at [988, 523] on div "Next" at bounding box center [996, 521] width 22 height 15
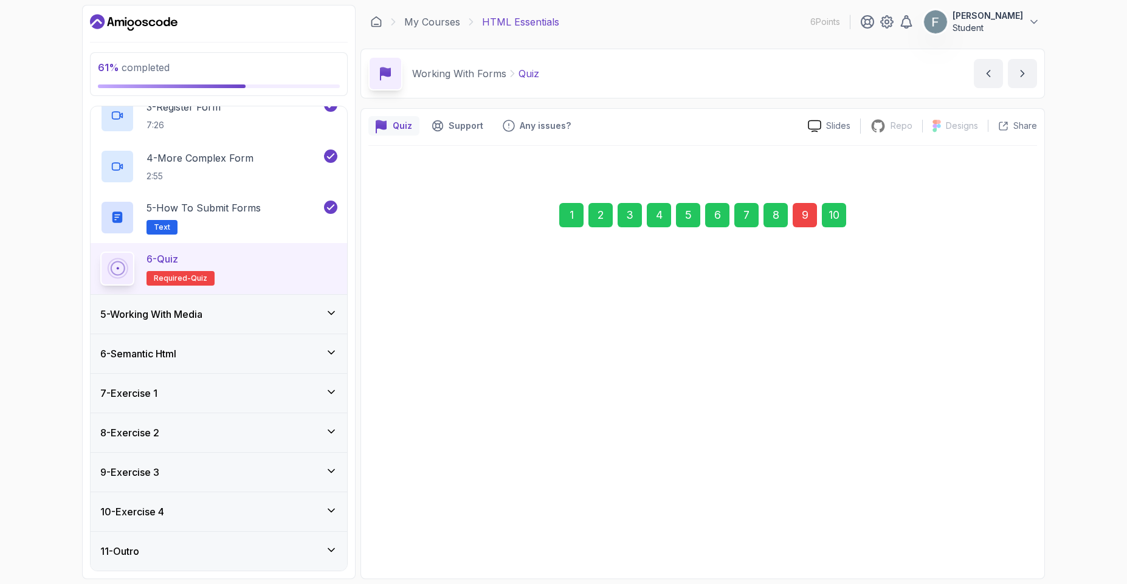
click at [987, 523] on div "Submit Quiz" at bounding box center [978, 521] width 55 height 15
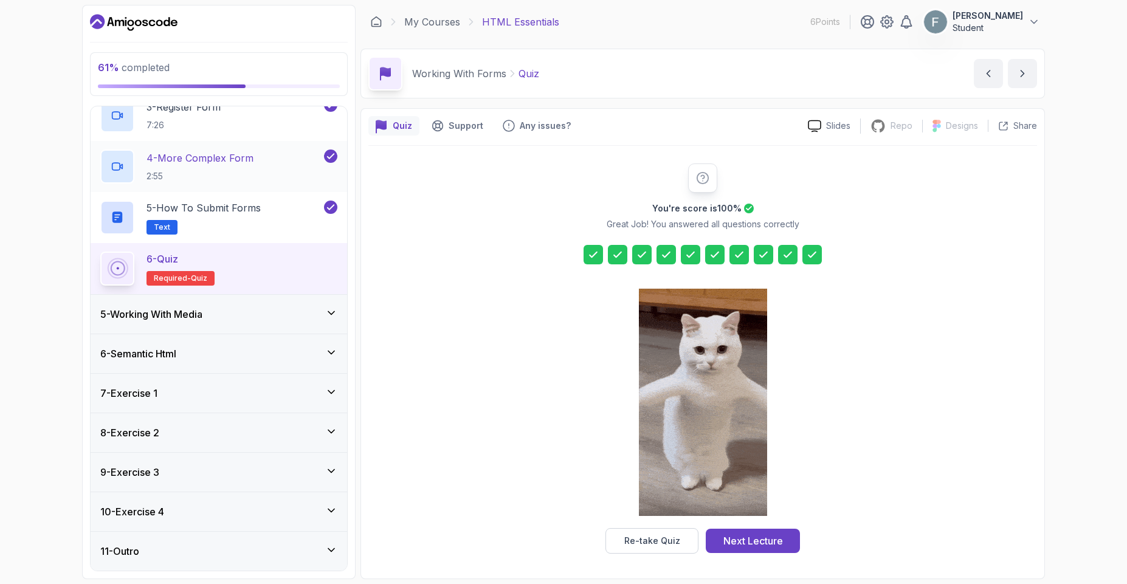
click at [201, 172] on p "2:55" at bounding box center [199, 176] width 107 height 12
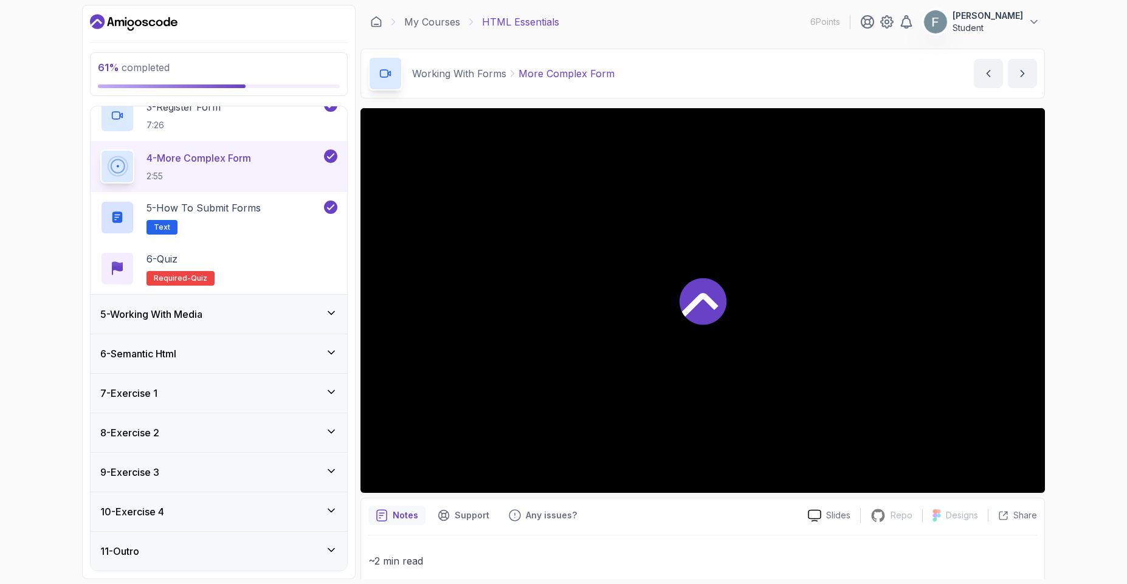
click at [651, 283] on div at bounding box center [702, 300] width 684 height 385
click at [195, 274] on span "quiz" at bounding box center [199, 279] width 16 height 10
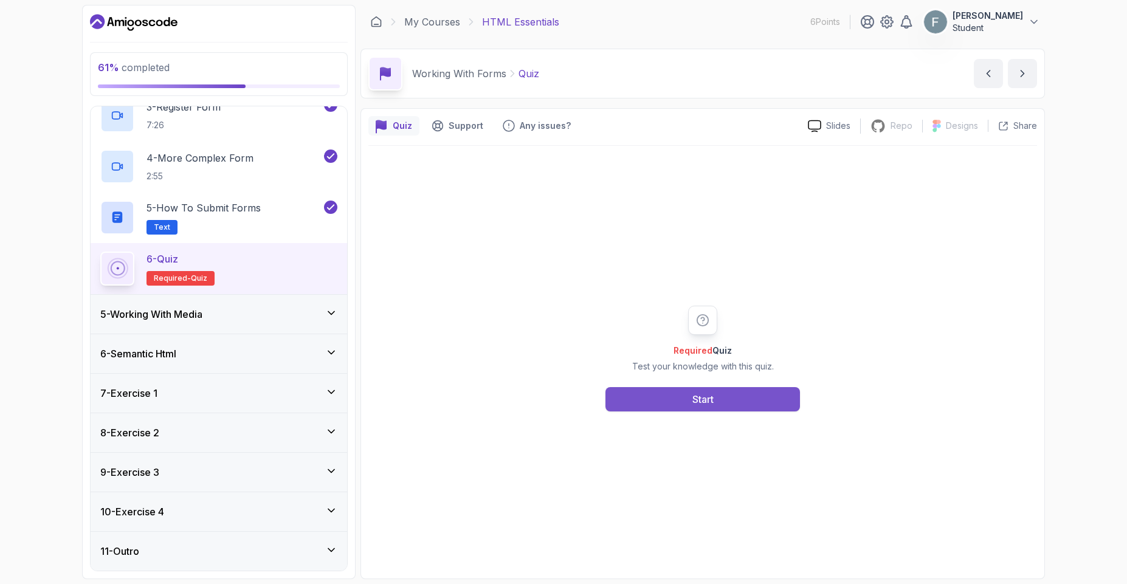
click at [697, 398] on div "Start" at bounding box center [702, 399] width 21 height 15
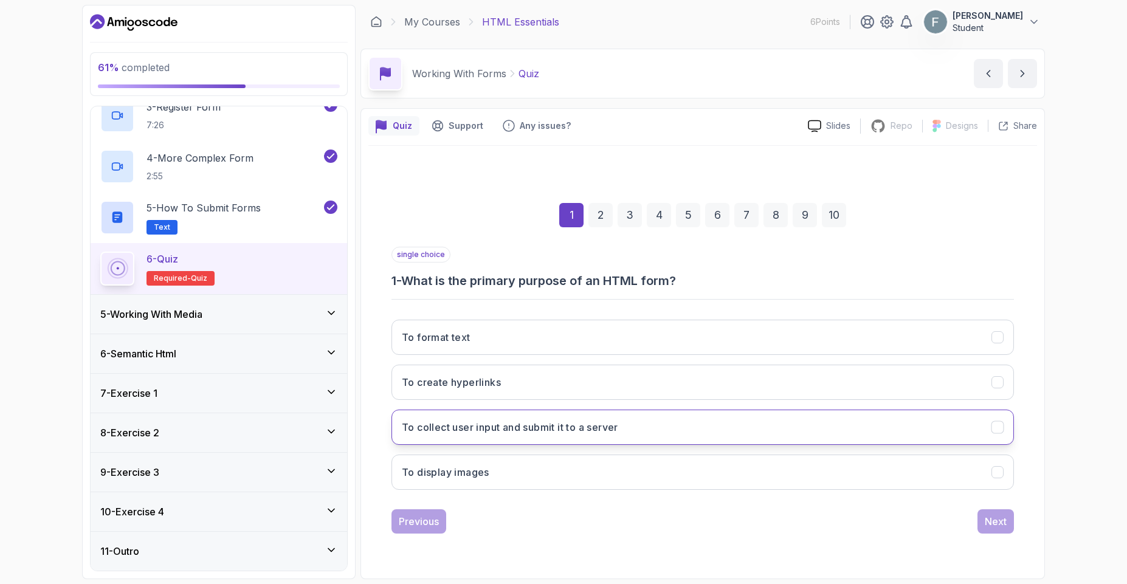
click at [505, 425] on h3 "To collect user input and submit it to a server" at bounding box center [510, 427] width 216 height 15
click at [999, 531] on button "Next" at bounding box center [995, 521] width 36 height 24
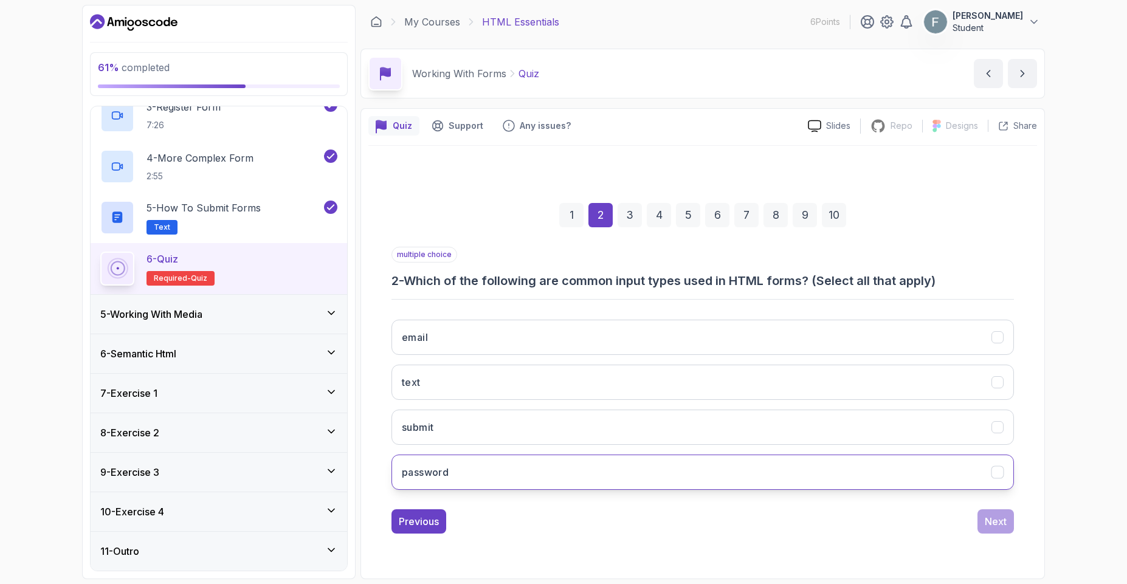
click at [467, 460] on button "password" at bounding box center [702, 472] width 622 height 35
click at [466, 431] on button "submit" at bounding box center [702, 427] width 622 height 35
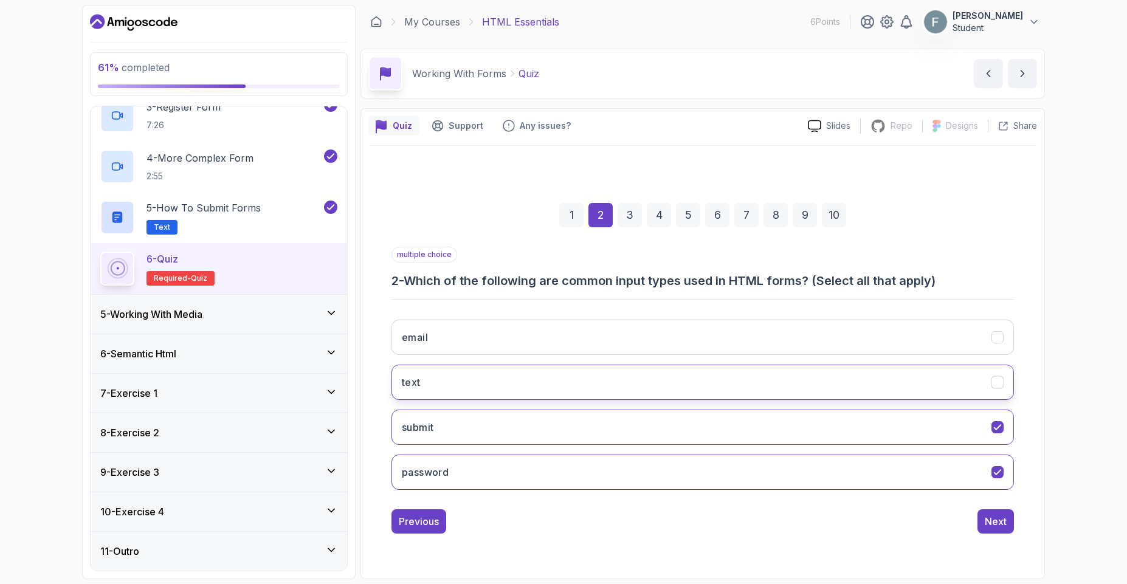
click at [477, 386] on button "text" at bounding box center [702, 382] width 622 height 35
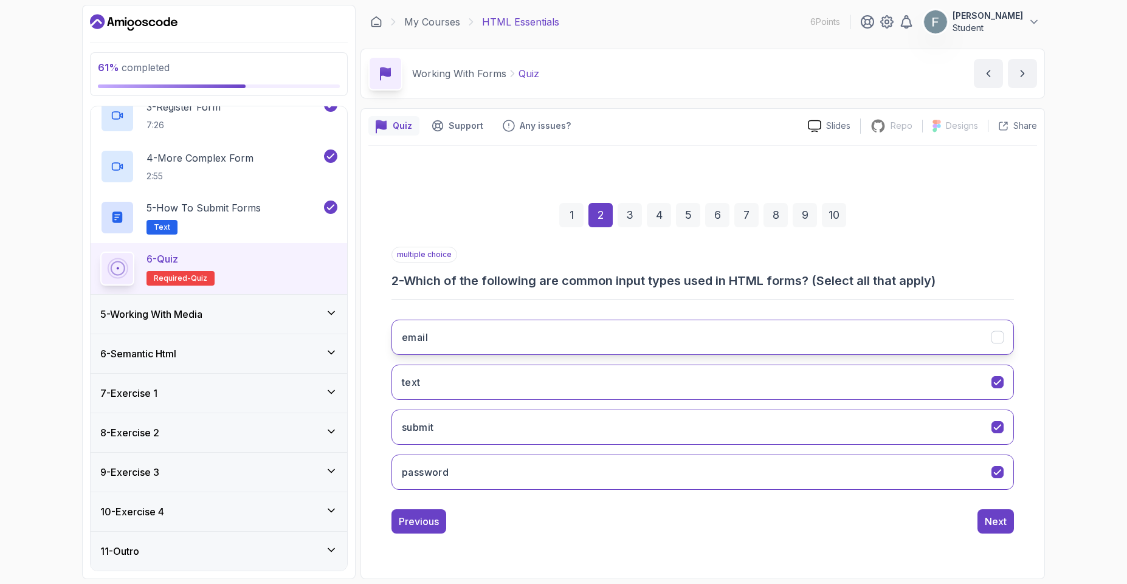
click at [492, 336] on button "email" at bounding box center [702, 337] width 622 height 35
click at [1004, 518] on div "Next" at bounding box center [996, 521] width 22 height 15
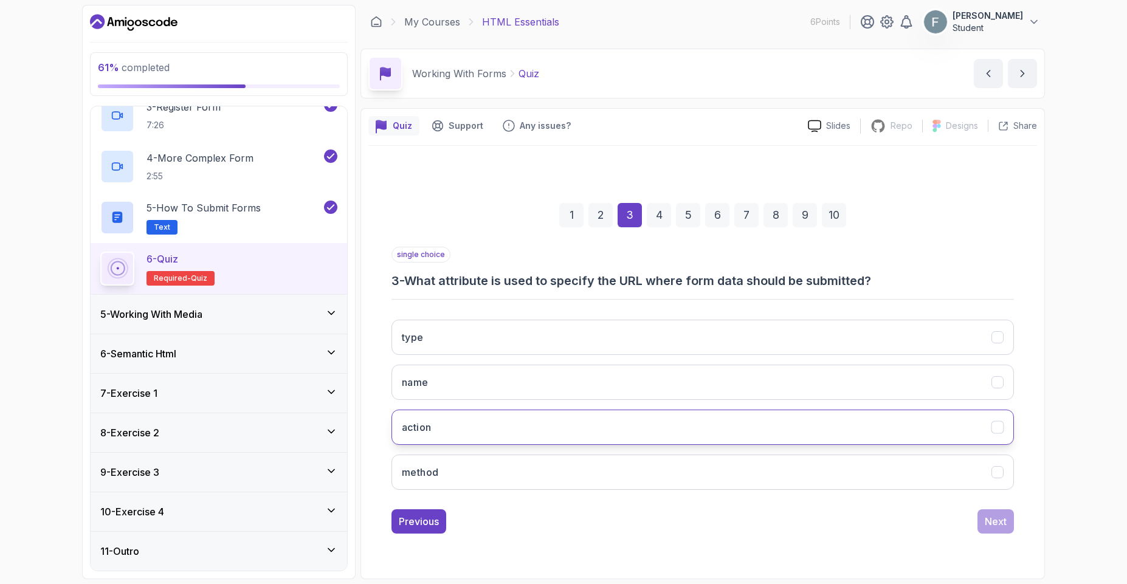
click at [461, 422] on button "action" at bounding box center [702, 427] width 622 height 35
click at [1002, 528] on div "Next" at bounding box center [996, 521] width 22 height 15
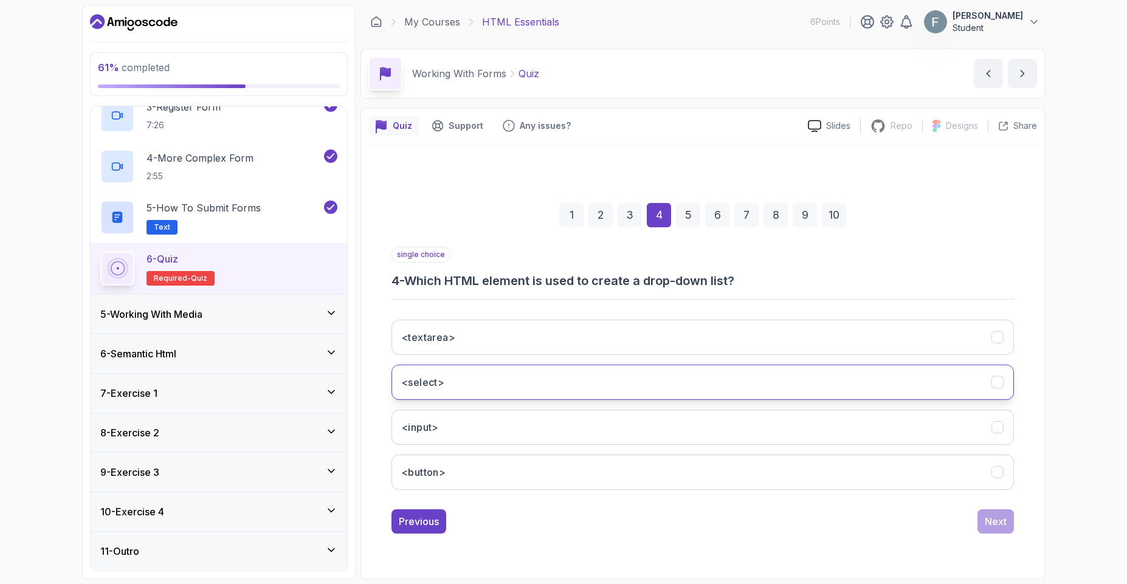
click at [460, 370] on button "<select>" at bounding box center [702, 382] width 622 height 35
click at [997, 527] on div "Next" at bounding box center [996, 521] width 22 height 15
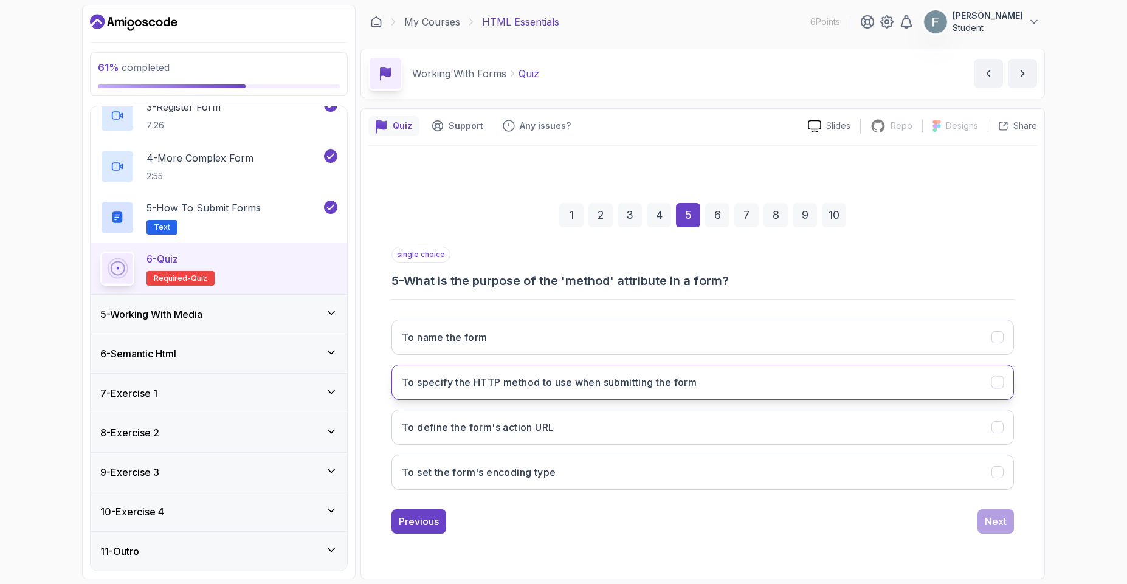
click at [495, 377] on h3 "To specify the HTTP method to use when submitting the form" at bounding box center [549, 382] width 295 height 15
click at [1027, 527] on div "1 2 3 4 5 6 7 8 9 10 single choice 5 - What is the purpose of the 'method' attr…" at bounding box center [702, 359] width 669 height 370
click at [1001, 520] on div "Next" at bounding box center [996, 521] width 22 height 15
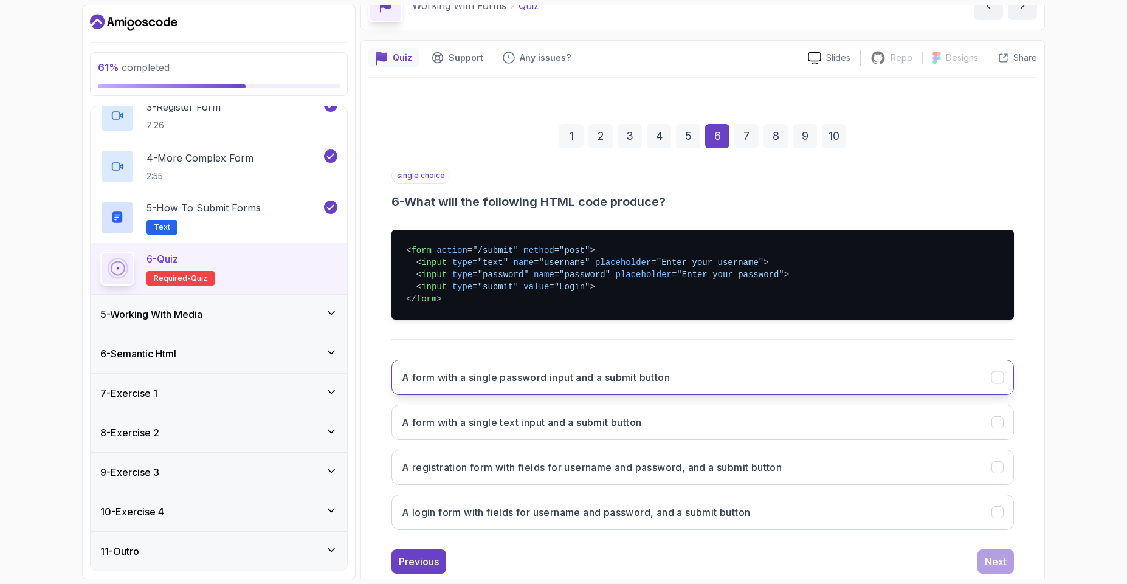
scroll to position [97, 0]
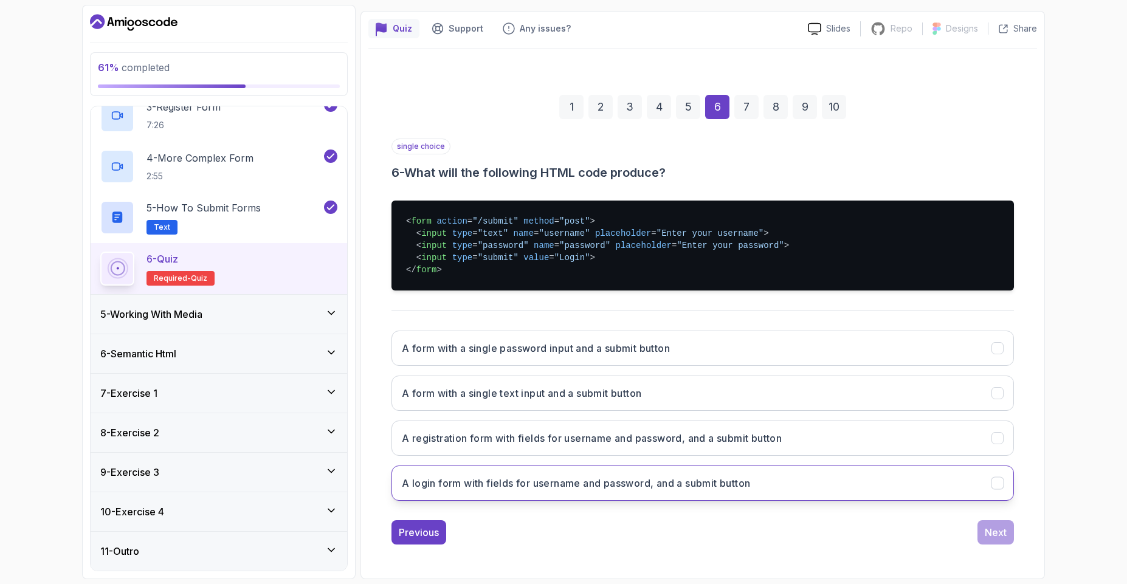
click at [535, 486] on h3 "A login form with fields for username and password, and a submit button" at bounding box center [576, 483] width 348 height 15
click at [1007, 541] on button "Next" at bounding box center [995, 532] width 36 height 24
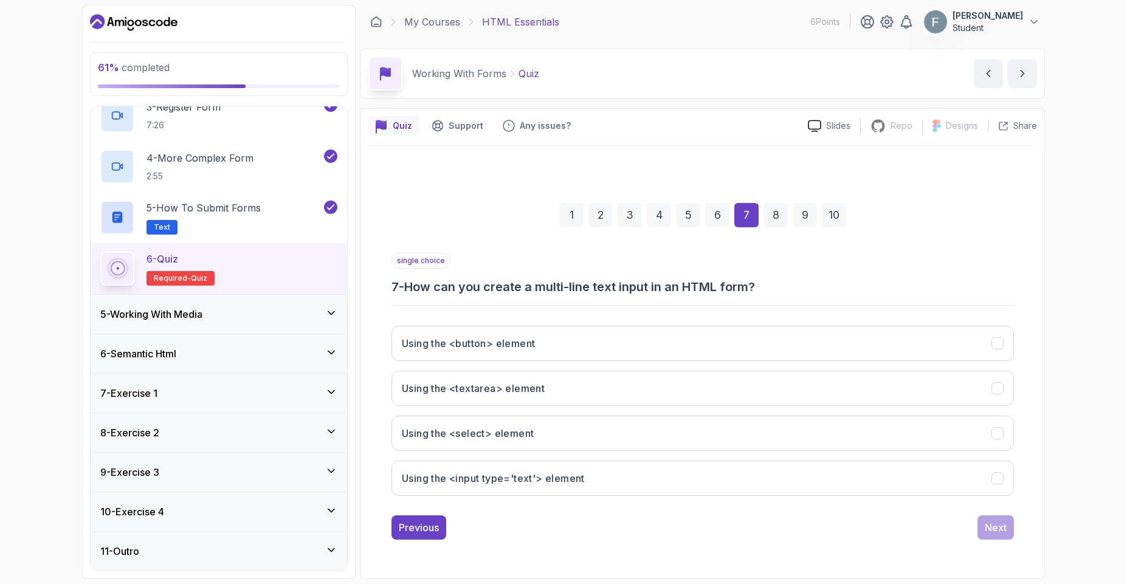
scroll to position [0, 0]
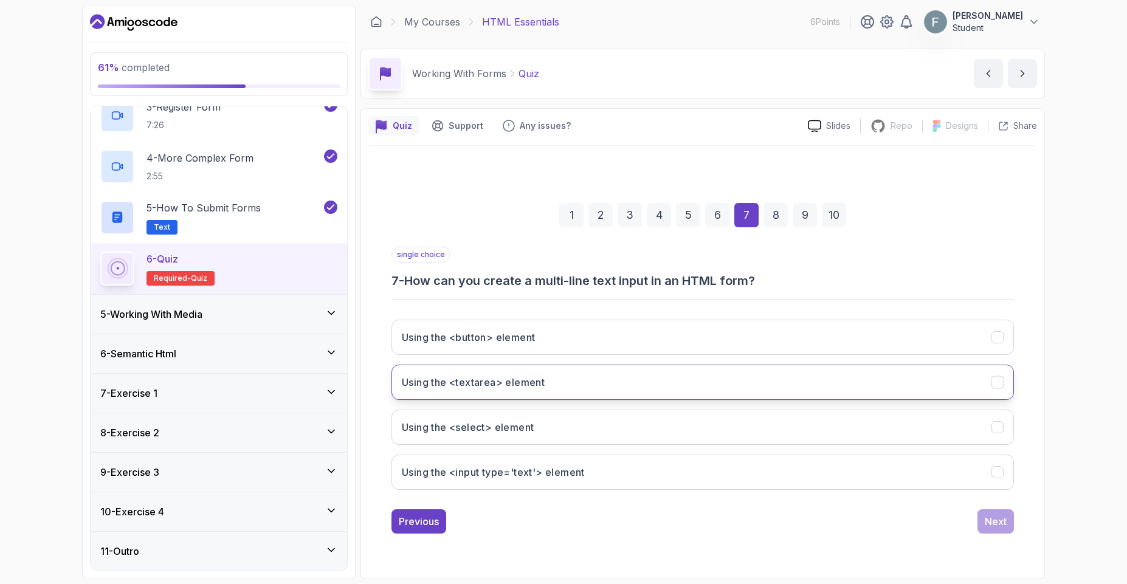
click at [545, 390] on button "Using the <textarea> element" at bounding box center [702, 382] width 622 height 35
click at [1012, 525] on button "Next" at bounding box center [995, 521] width 36 height 24
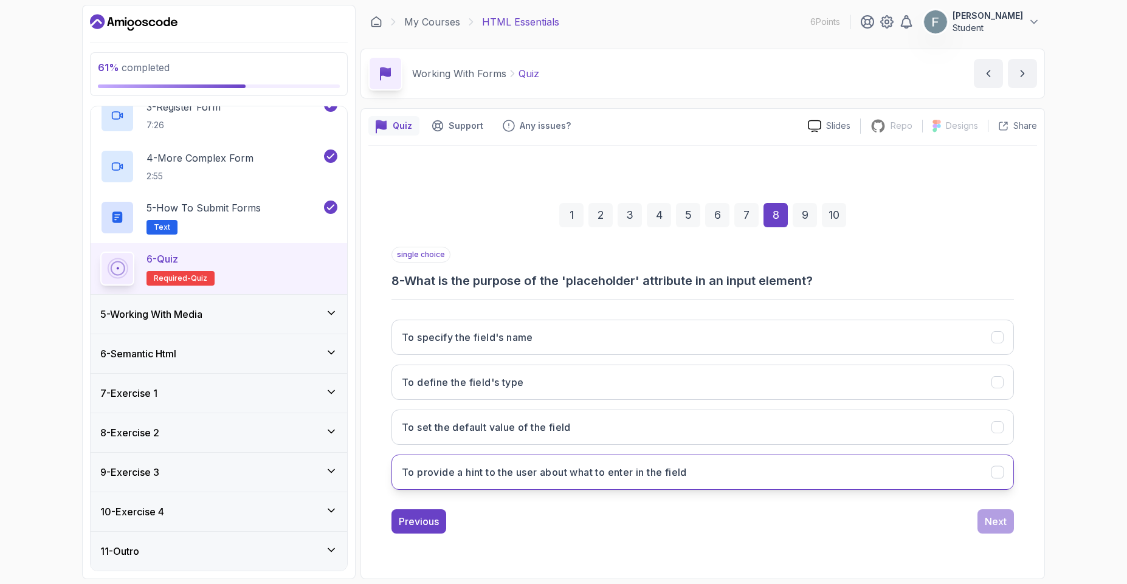
click at [563, 462] on button "To provide a hint to the user about what to enter in the field" at bounding box center [702, 472] width 622 height 35
click at [999, 528] on div "Next" at bounding box center [996, 521] width 22 height 15
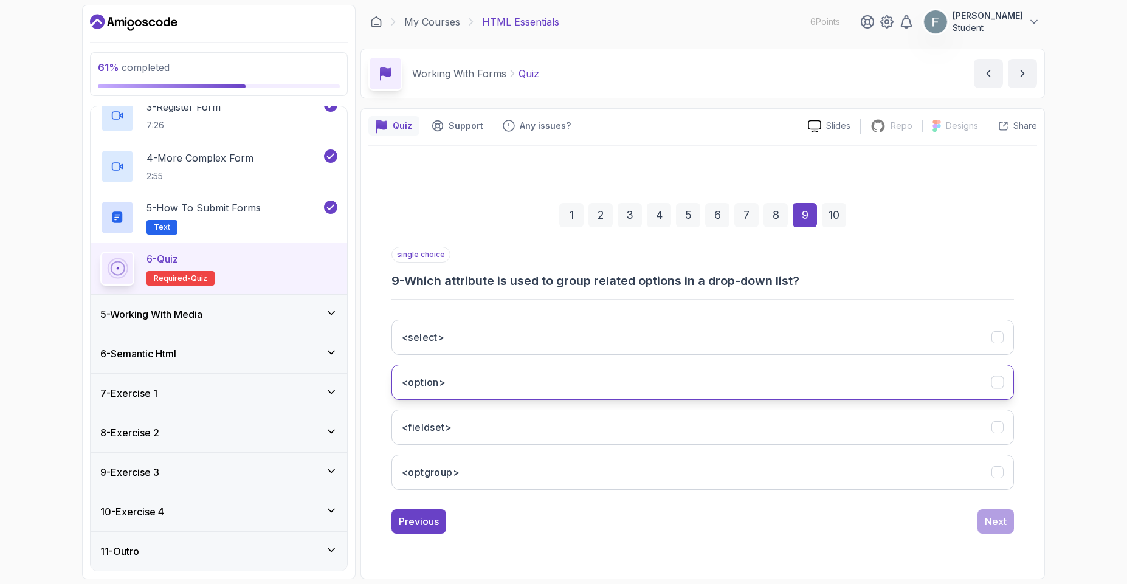
click at [477, 387] on button "<option>" at bounding box center [702, 382] width 622 height 35
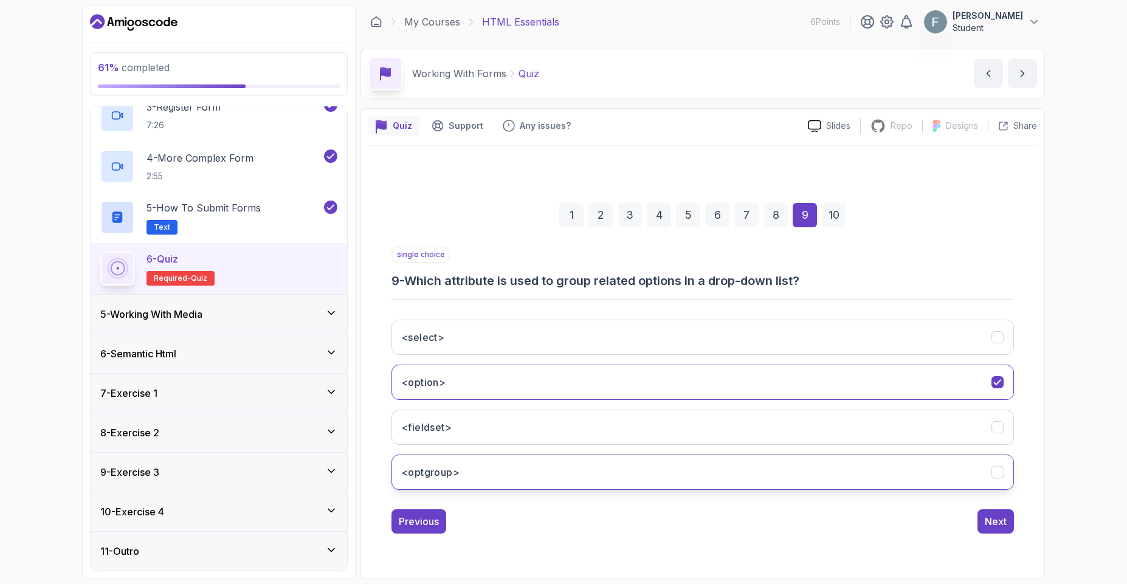
click at [472, 474] on button "<optgroup>" at bounding box center [702, 472] width 622 height 35
click at [985, 517] on div "Next" at bounding box center [996, 521] width 22 height 15
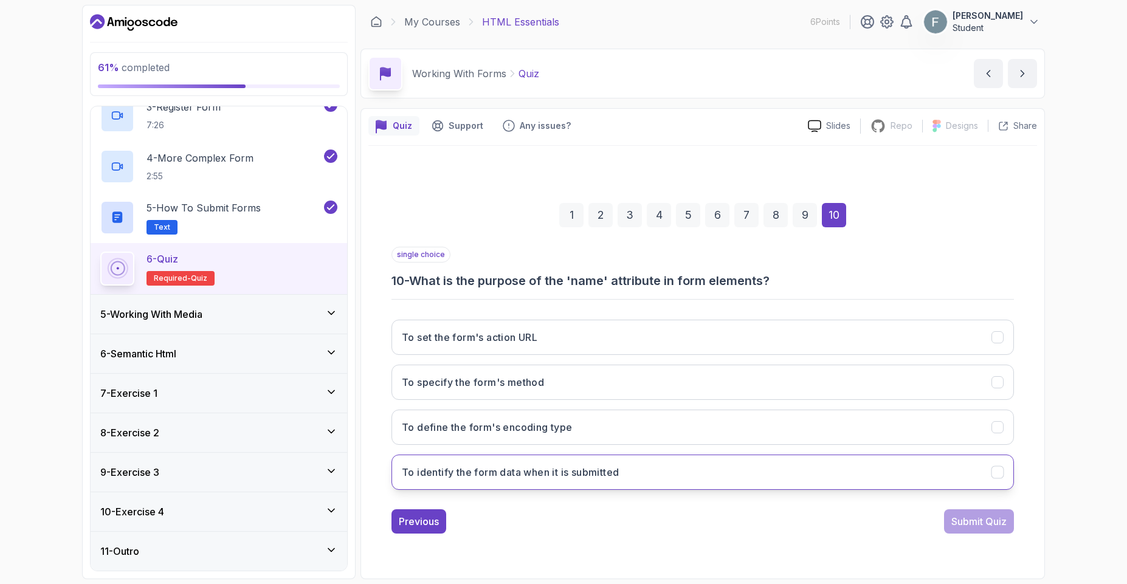
click at [557, 477] on h3 "To identify the form data when it is submitted" at bounding box center [510, 472] width 217 height 15
click at [983, 530] on button "Submit Quiz" at bounding box center [979, 521] width 70 height 24
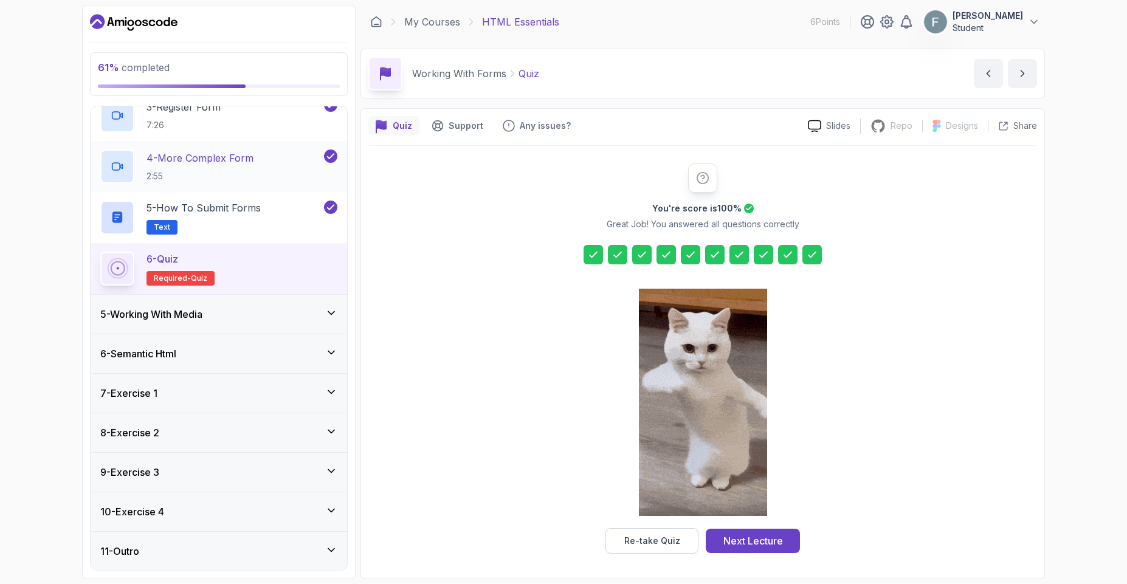
click at [215, 178] on p "2:55" at bounding box center [199, 176] width 107 height 12
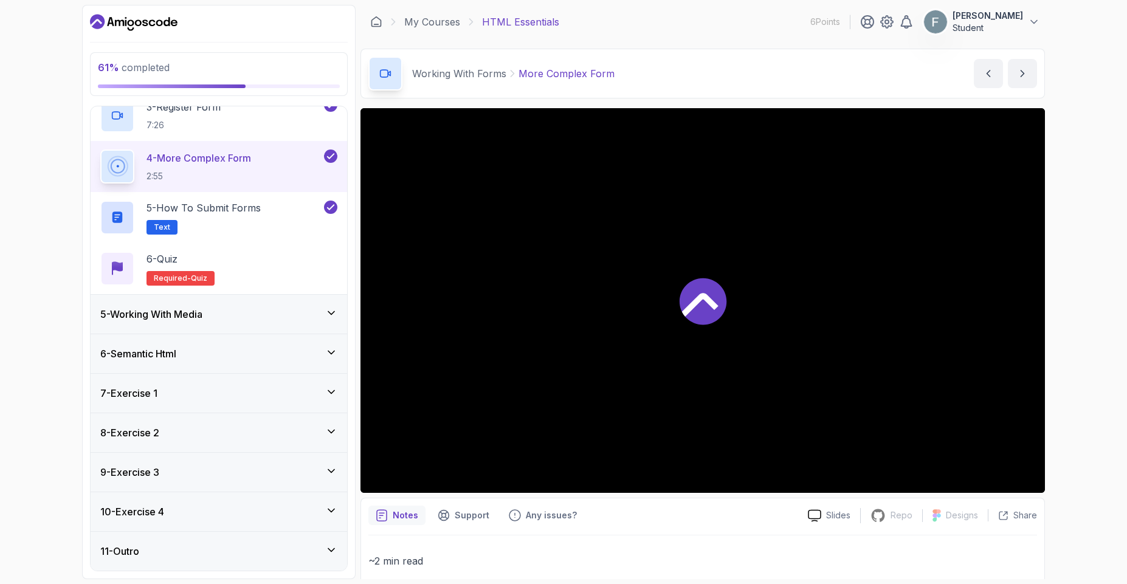
click at [686, 351] on div at bounding box center [702, 300] width 684 height 385
click at [226, 231] on h2 "5 - How to Submit Forms Text" at bounding box center [203, 218] width 114 height 34
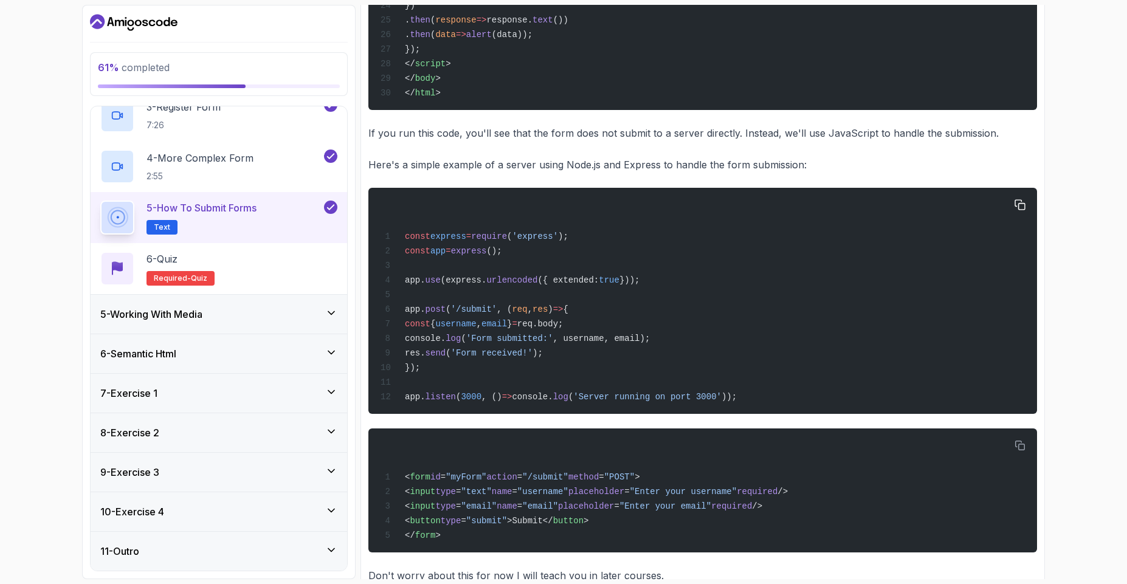
scroll to position [801, 0]
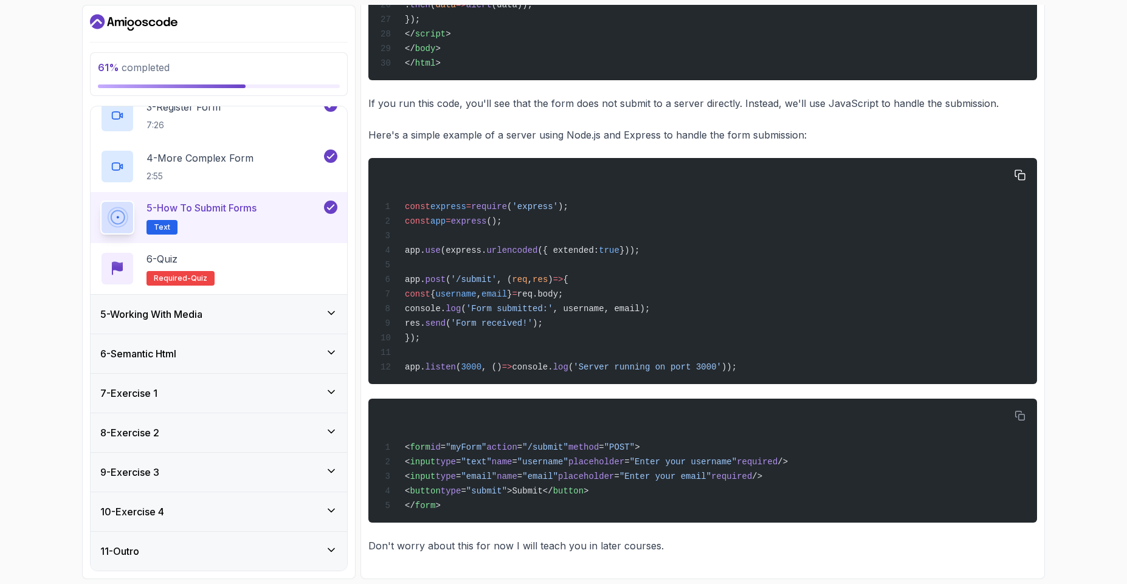
click at [633, 182] on div "const express = require ( 'express' ); const app = express (); app. use (expres…" at bounding box center [702, 271] width 649 height 212
click at [174, 313] on h3 "5 - Working With Media" at bounding box center [151, 314] width 102 height 15
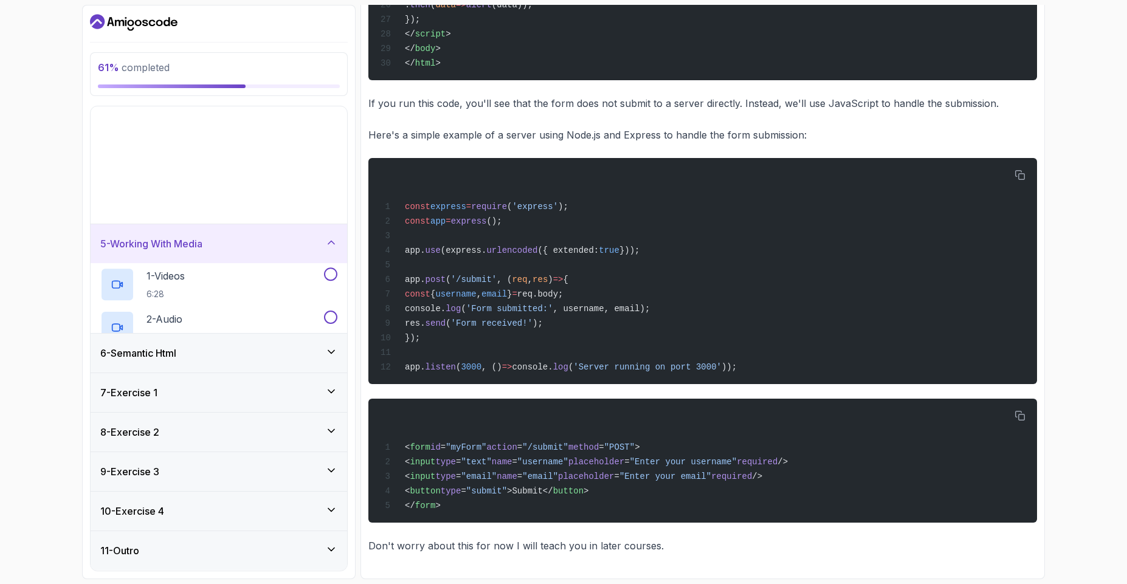
scroll to position [0, 0]
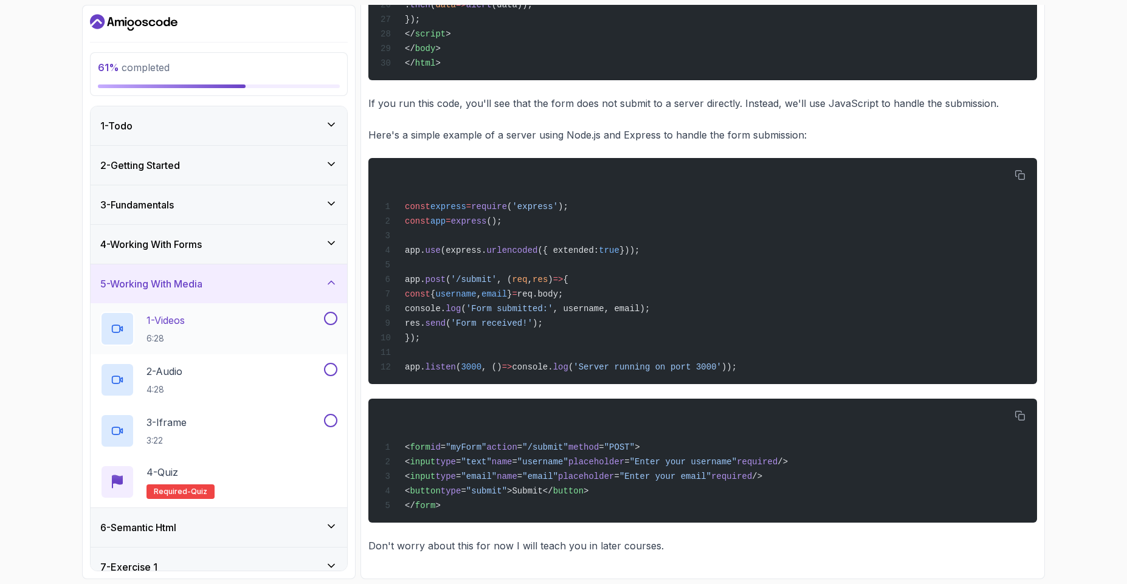
click at [285, 317] on div "1 - Videos 6:28" at bounding box center [210, 329] width 221 height 34
